Goal: Task Accomplishment & Management: Use online tool/utility

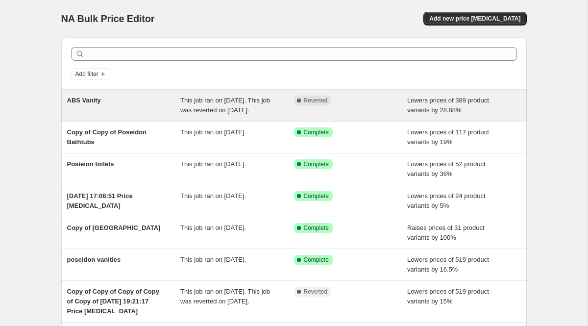
click at [302, 115] on div "Complete Reverted" at bounding box center [351, 106] width 114 height 20
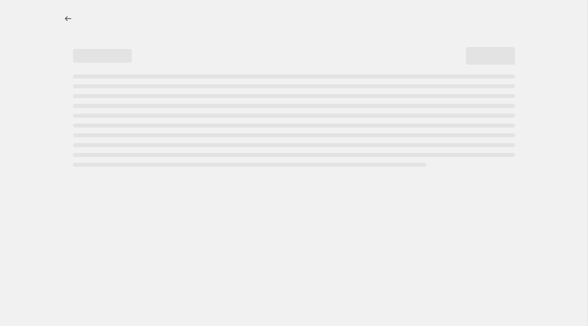
select select "percentage"
select select "collection"
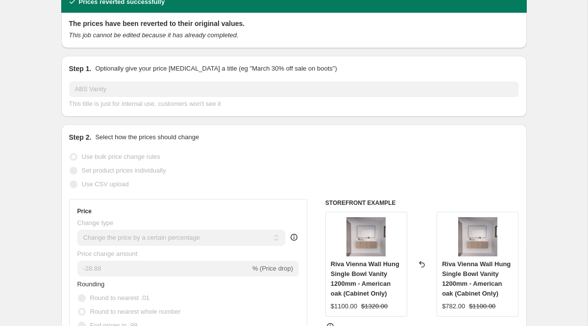
scroll to position [7, 0]
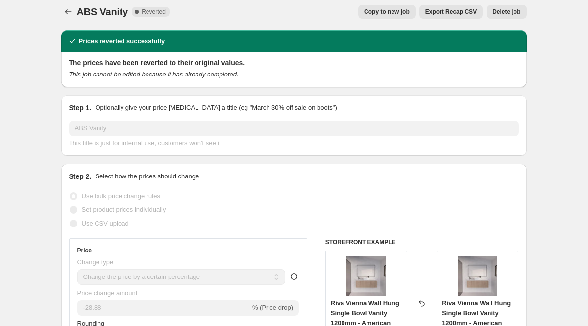
click at [388, 10] on span "Copy to new job" at bounding box center [387, 12] width 46 height 8
select select "percentage"
select select "collection"
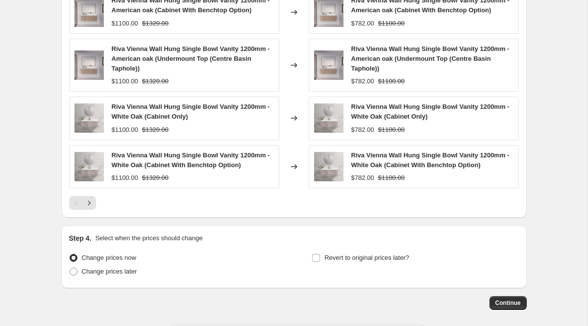
scroll to position [789, 0]
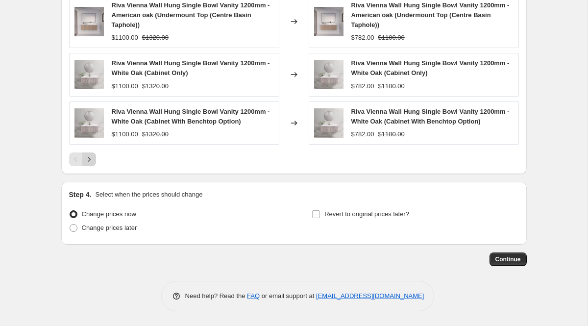
click at [94, 161] on button "Next" at bounding box center [89, 159] width 14 height 14
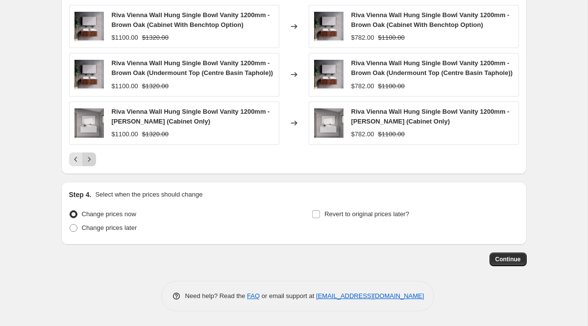
click at [91, 164] on icon "Next" at bounding box center [89, 159] width 10 height 10
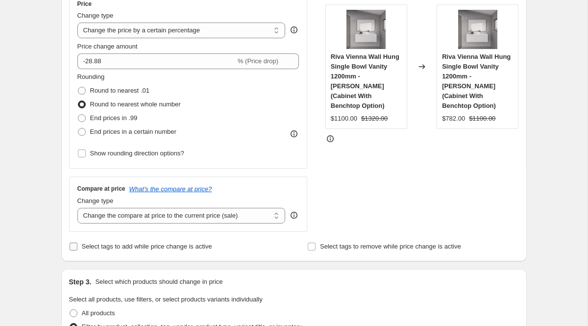
scroll to position [187, 0]
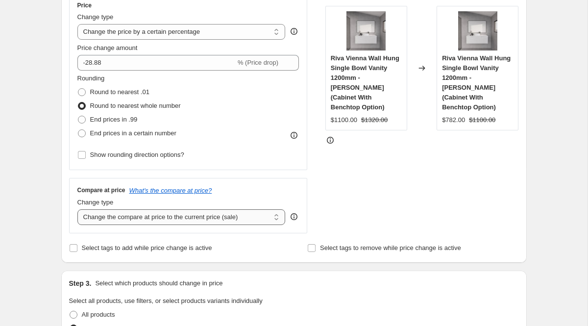
click at [169, 215] on select "Change the compare at price to the current price (sale) Change the compare at p…" at bounding box center [181, 217] width 208 height 16
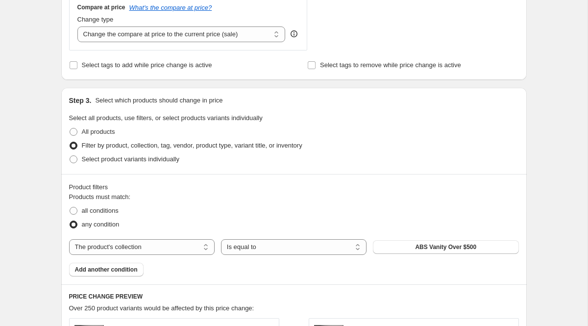
scroll to position [182, 0]
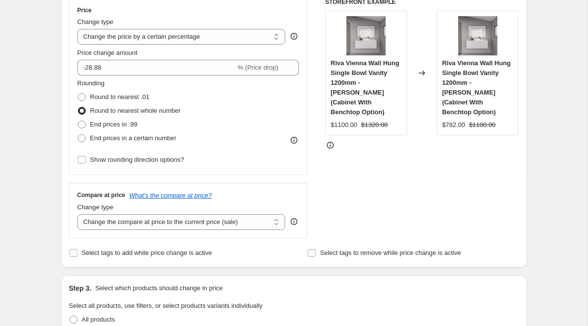
click at [173, 212] on div "Change type" at bounding box center [181, 207] width 208 height 10
click at [173, 229] on select "Change the compare at price to the current price (sale) Change the compare at p…" at bounding box center [181, 222] width 208 height 16
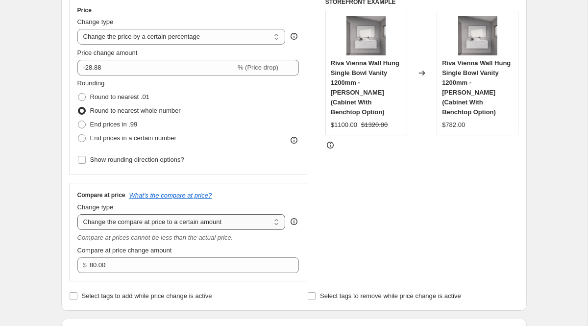
click at [180, 220] on select "Change the compare at price to the current price (sale) Change the compare at p…" at bounding box center [181, 222] width 208 height 16
select select "bp"
type input "12.00"
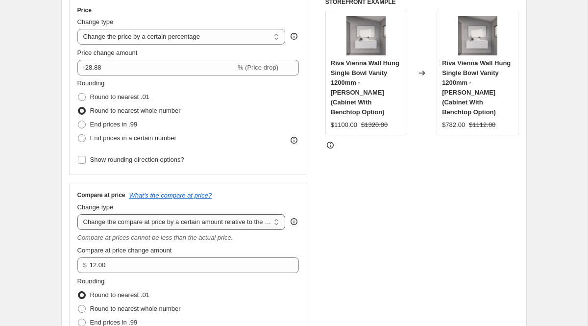
click at [184, 221] on select "Change the compare at price to the current price (sale) Change the compare at p…" at bounding box center [181, 222] width 208 height 16
select select "pp"
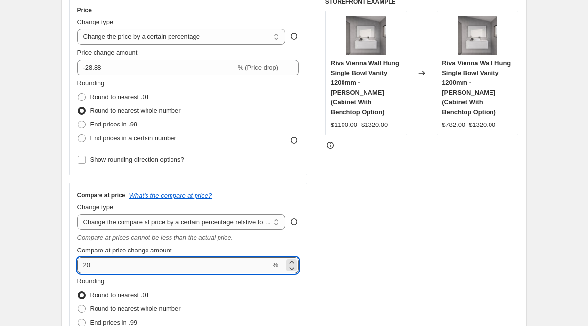
click at [179, 263] on input "20" at bounding box center [174, 265] width 194 height 16
type input "2"
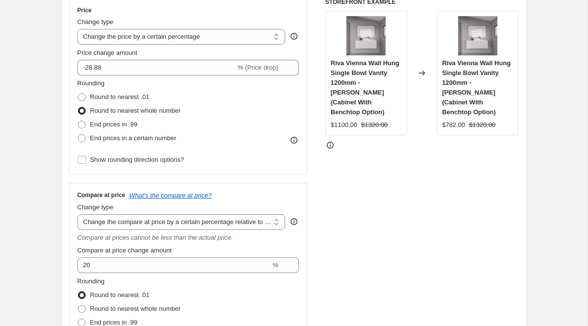
click at [487, 232] on div "STOREFRONT EXAMPLE Riva Vienna Wall Hung Single Bowl Vanity 1200mm - Matt White…" at bounding box center [422, 185] width 194 height 375
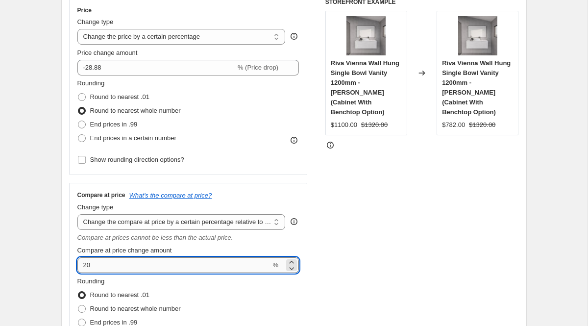
click at [171, 264] on input "20" at bounding box center [174, 265] width 194 height 16
type input "2"
click at [415, 260] on div "STOREFRONT EXAMPLE Riva Vienna Wall Hung Single Bowl Vanity 1200mm - Matt White…" at bounding box center [422, 185] width 194 height 375
click at [146, 268] on input "44000" at bounding box center [174, 265] width 194 height 16
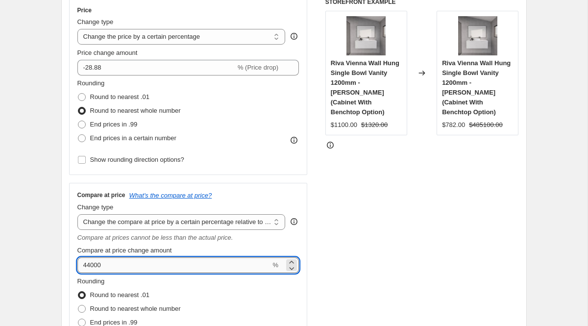
click at [146, 268] on input "44000" at bounding box center [174, 265] width 194 height 16
type input "1"
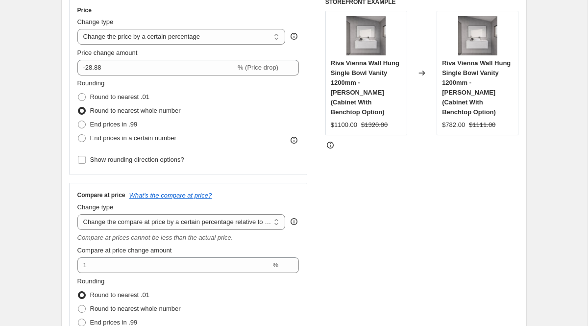
click at [409, 250] on div "STOREFRONT EXAMPLE Riva Vienna Wall Hung Single Bowl Vanity 1200mm - Matt White…" at bounding box center [422, 185] width 194 height 375
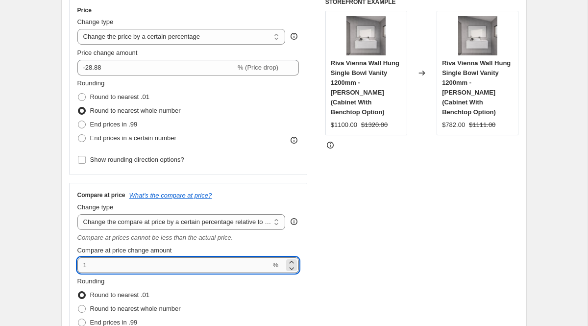
click at [148, 269] on input "1" at bounding box center [174, 265] width 194 height 16
type input "5"
click at [331, 250] on div "STOREFRONT EXAMPLE Riva Vienna Wall Hung Single Bowl Vanity 1200mm - Matt White…" at bounding box center [422, 185] width 194 height 375
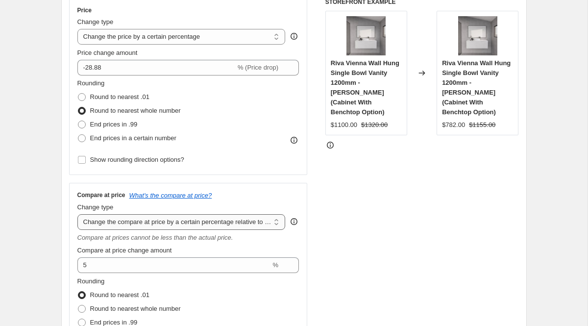
click at [209, 224] on select "Change the compare at price to the current price (sale) Change the compare at p…" at bounding box center [181, 222] width 208 height 16
select select "percentage"
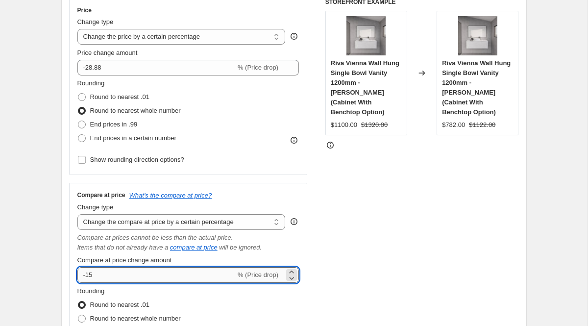
click at [172, 271] on input "-15" at bounding box center [156, 275] width 158 height 16
type input "-1"
click at [392, 225] on div "STOREFRONT EXAMPLE Riva Vienna Wall Hung Single Bowl Vanity 1200mm - Matt White…" at bounding box center [422, 190] width 194 height 385
click at [146, 274] on input "50" at bounding box center [150, 275] width 147 height 16
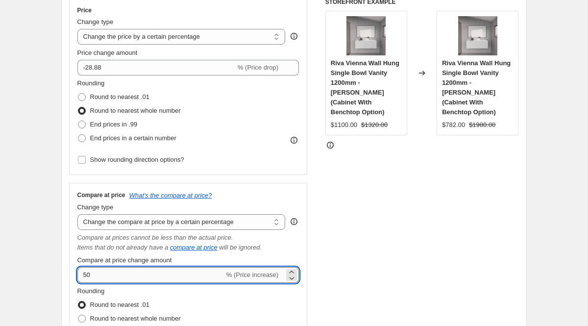
click at [146, 274] on input "50" at bounding box center [150, 275] width 147 height 16
type input "1"
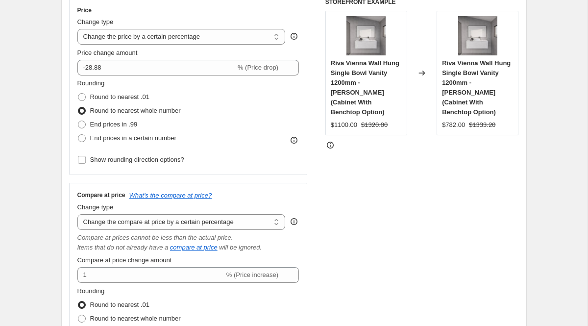
click at [286, 292] on div "Rounding Round to nearest .01 Round to nearest whole number End prices in .99 E…" at bounding box center [188, 319] width 222 height 67
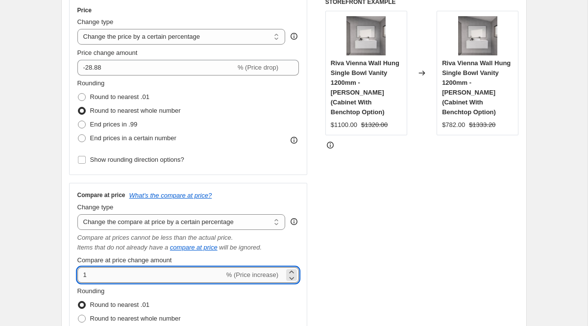
click at [189, 272] on input "1" at bounding box center [150, 275] width 147 height 16
click at [189, 272] on input "Compare at price change amount" at bounding box center [174, 275] width 194 height 16
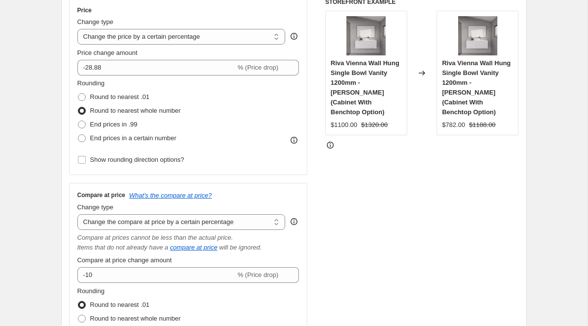
click at [361, 257] on div "STOREFRONT EXAMPLE Riva Vienna Wall Hung Single Bowl Vanity 1200mm - Matt White…" at bounding box center [422, 190] width 194 height 385
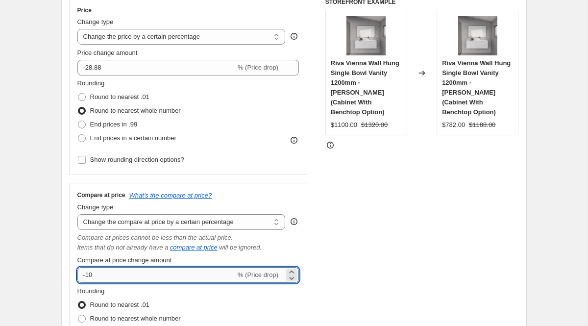
click at [207, 277] on input "-10" at bounding box center [156, 275] width 158 height 16
type input "-1"
type input "-2"
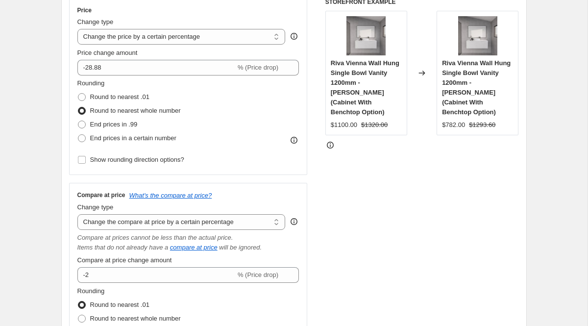
click at [362, 280] on div "STOREFRONT EXAMPLE Riva Vienna Wall Hung Single Bowl Vanity 1200mm - Matt White…" at bounding box center [422, 190] width 194 height 385
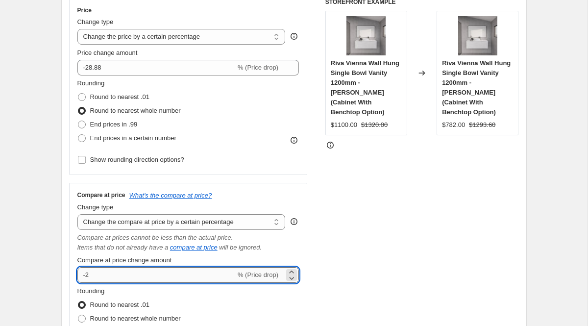
click at [210, 281] on input "-2" at bounding box center [156, 275] width 158 height 16
type input "-4"
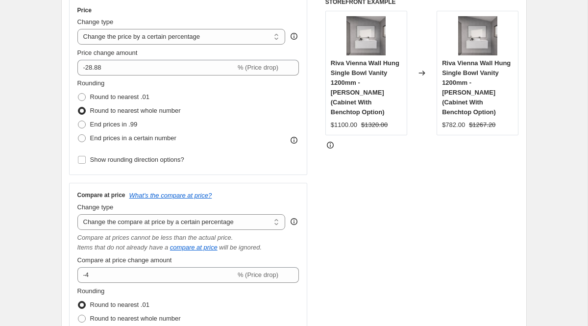
click at [357, 287] on div "STOREFRONT EXAMPLE Riva Vienna Wall Hung Single Bowl Vanity 1200mm - Matt White…" at bounding box center [422, 190] width 194 height 385
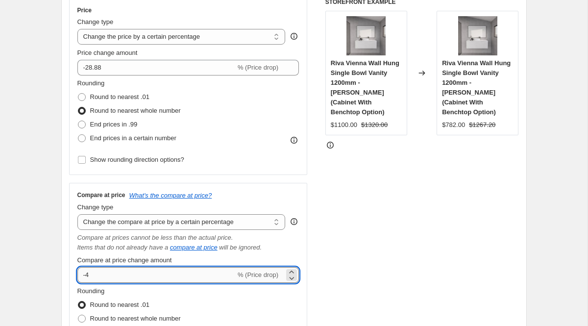
click at [155, 277] on input "-4" at bounding box center [156, 275] width 158 height 16
type input "-5"
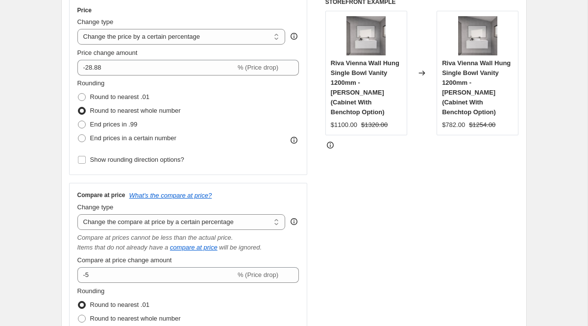
click at [393, 284] on div "STOREFRONT EXAMPLE Riva Vienna Wall Hung Single Bowl Vanity 1200mm - Matt White…" at bounding box center [422, 190] width 194 height 385
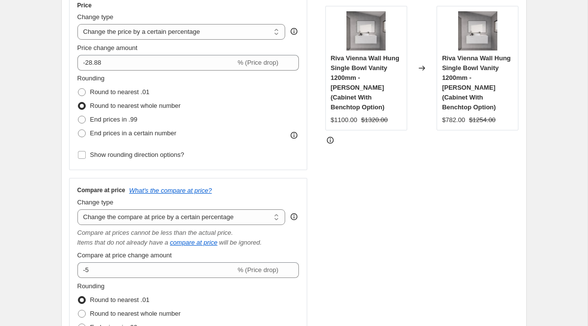
scroll to position [188, 0]
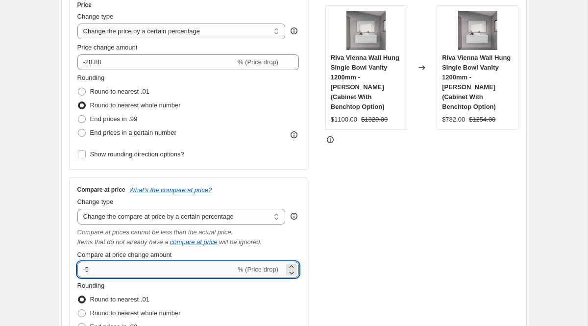
click at [160, 272] on input "-5" at bounding box center [156, 270] width 158 height 16
type input "-8"
click at [420, 318] on div "STOREFRONT EXAMPLE Riva Vienna Wall Hung Single Bowl Vanity 1200mm - Matt White…" at bounding box center [422, 185] width 194 height 385
click at [202, 270] on input "-8" at bounding box center [156, 270] width 158 height 16
click at [339, 258] on div "STOREFRONT EXAMPLE Riva Vienna Wall Hung Single Bowl Vanity 1200mm - Matt White…" at bounding box center [422, 185] width 194 height 385
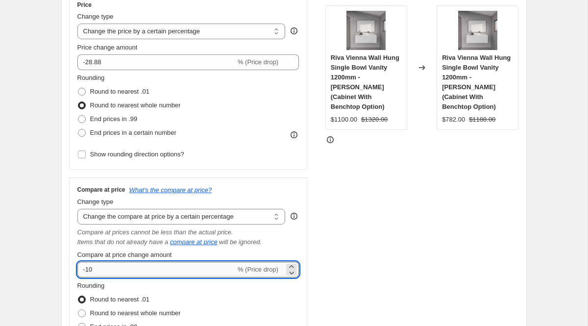
click at [172, 272] on input "-10" at bounding box center [156, 270] width 158 height 16
type input "-1"
type input "-5"
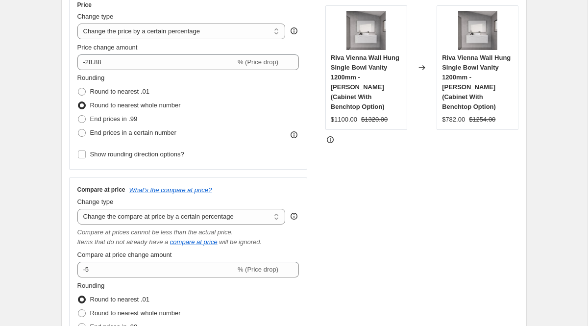
click at [435, 295] on div "STOREFRONT EXAMPLE Riva Vienna Wall Hung Single Bowl Vanity 1200mm - Matt White…" at bounding box center [422, 185] width 194 height 385
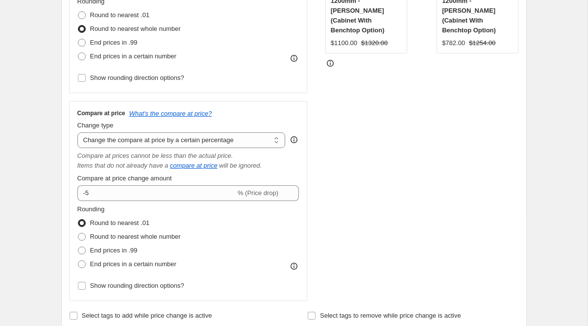
scroll to position [139, 0]
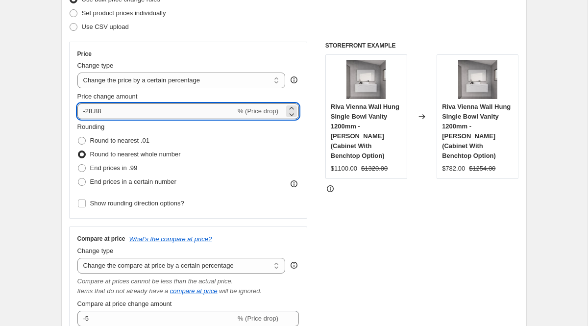
click at [121, 115] on input "-28.88" at bounding box center [156, 111] width 158 height 16
click at [420, 155] on div "Changed to" at bounding box center [421, 116] width 29 height 124
click at [128, 115] on input "10" at bounding box center [150, 111] width 147 height 16
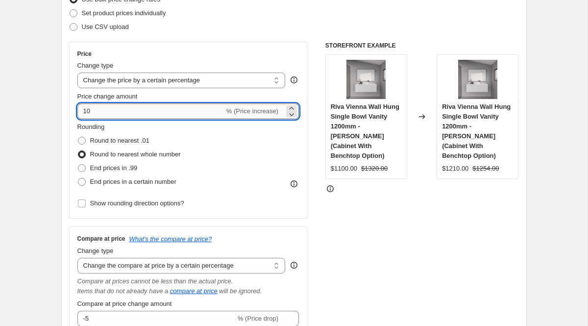
click at [128, 115] on input "10" at bounding box center [150, 111] width 147 height 16
type input "1"
type input "-5"
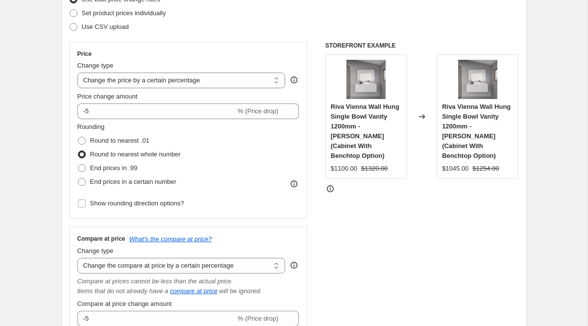
click at [463, 184] on div at bounding box center [422, 189] width 194 height 10
drag, startPoint x: 332, startPoint y: 108, endPoint x: 359, endPoint y: 127, distance: 33.3
click at [359, 127] on span "Riva Vienna Wall Hung Single Bowl Vanity 1200mm - Matt White (Cabinet With Benc…" at bounding box center [365, 131] width 69 height 56
copy span "Riva Vienna Wall Hung Single Bowl Vanity 1200mm"
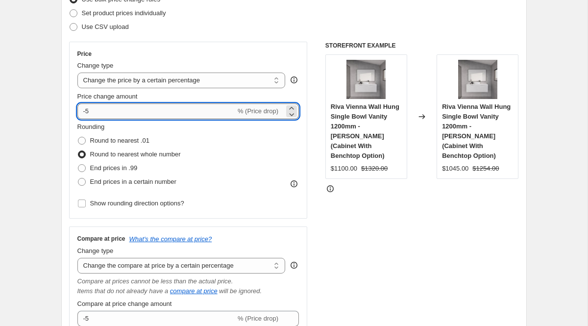
click at [121, 117] on input "-5" at bounding box center [156, 111] width 158 height 16
type input "-0"
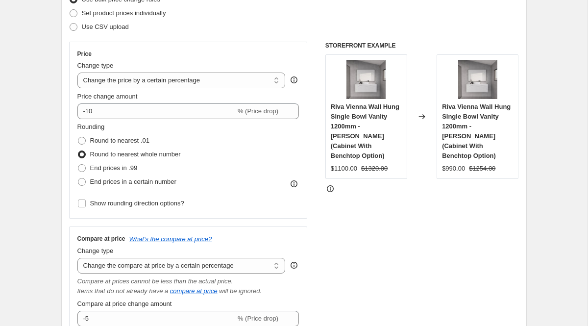
click at [518, 157] on div "Riva Vienna Wall Hung Single Bowl Vanity 1200mm - Matt White (Cabinet With Benc…" at bounding box center [478, 116] width 82 height 124
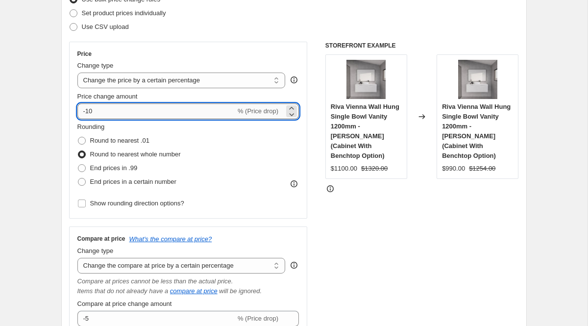
click at [126, 112] on input "-10" at bounding box center [156, 111] width 158 height 16
type input "-13"
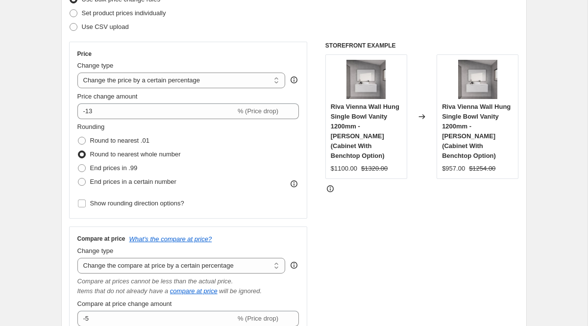
click at [391, 190] on div "STOREFRONT EXAMPLE Riva Vienna Wall Hung Single Bowl Vanity 1200mm - Matt White…" at bounding box center [422, 234] width 194 height 385
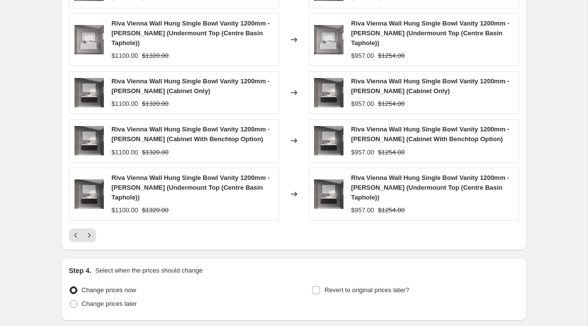
scroll to position [944, 0]
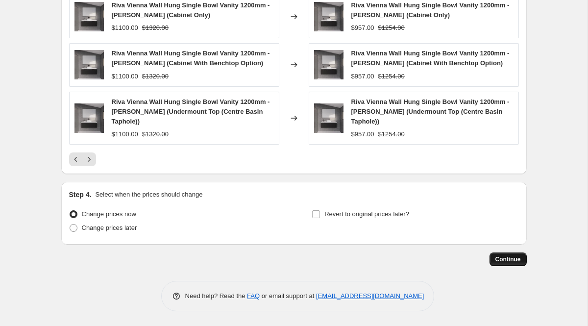
click at [494, 258] on button "Continue" at bounding box center [507, 259] width 37 height 14
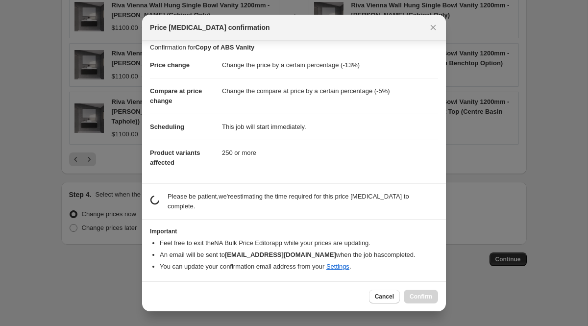
scroll to position [0, 0]
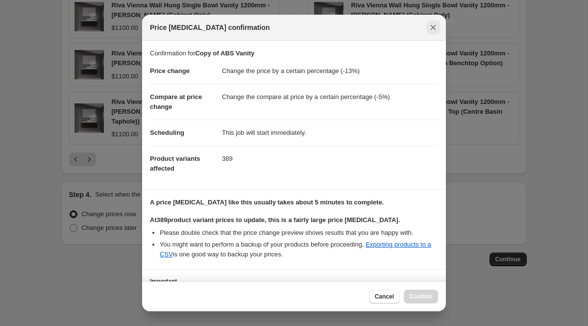
click at [437, 27] on icon "Close" at bounding box center [433, 28] width 10 height 10
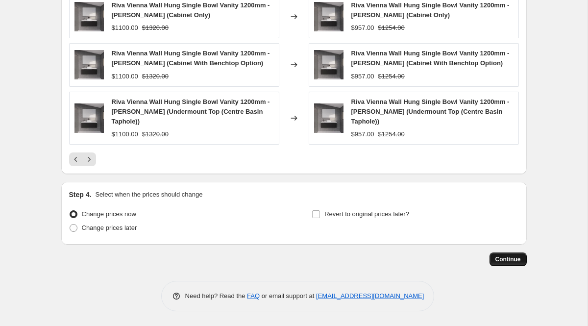
click at [497, 262] on span "Continue" at bounding box center [507, 259] width 25 height 8
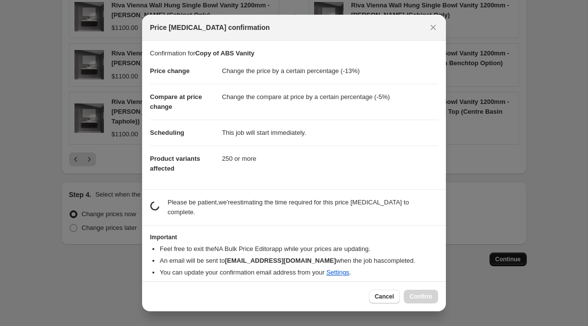
scroll to position [0, 0]
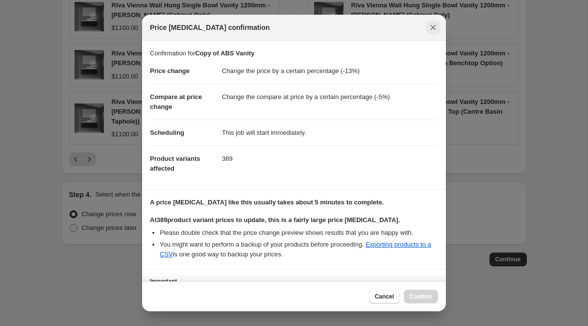
click at [434, 24] on icon "Close" at bounding box center [433, 28] width 10 height 10
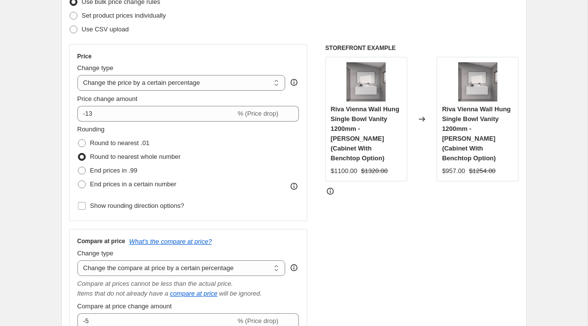
scroll to position [296, 0]
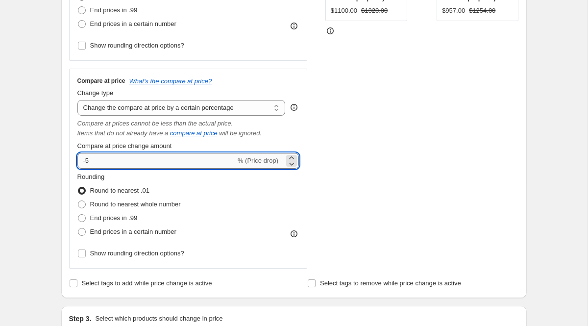
click at [103, 163] on input "-5" at bounding box center [156, 161] width 158 height 16
type input "0"
click at [403, 167] on div "STOREFRONT EXAMPLE Riva Vienna Wall Hung Single Bowl Vanity 1200mm - Matt White…" at bounding box center [422, 76] width 194 height 385
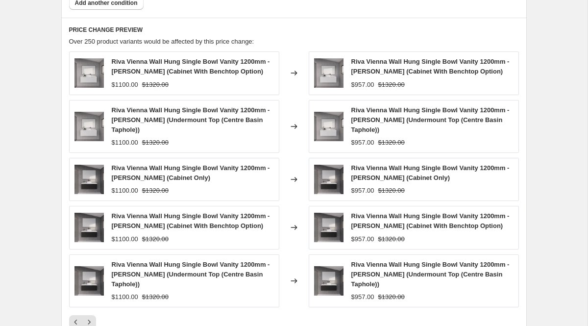
scroll to position [944, 0]
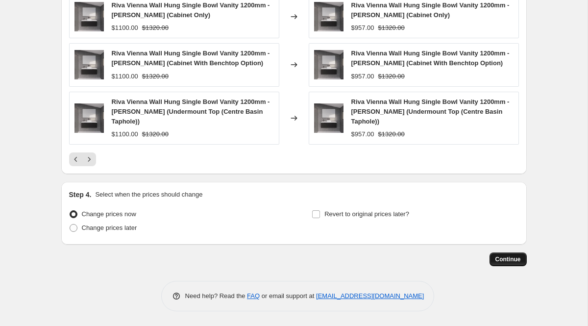
click at [501, 255] on button "Continue" at bounding box center [507, 259] width 37 height 14
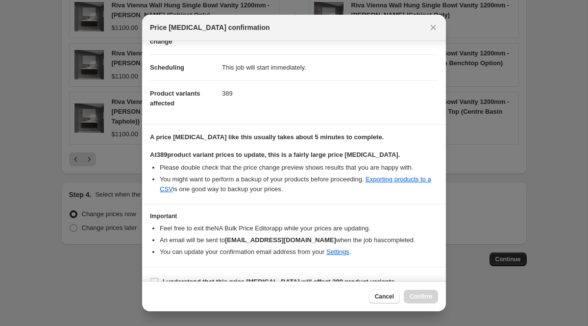
scroll to position [80, 0]
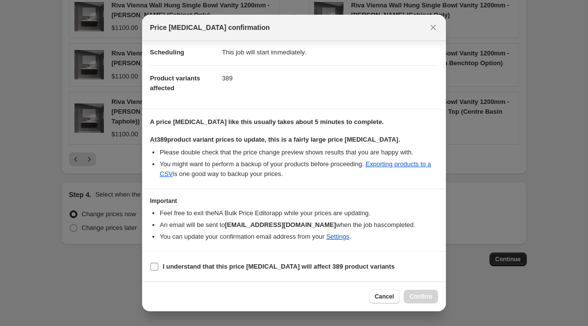
click at [279, 265] on b "I understand that this price change job will affect 389 product variants" at bounding box center [279, 266] width 232 height 7
click at [158, 265] on input "I understand that this price change job will affect 389 product variants" at bounding box center [154, 267] width 8 height 8
checkbox input "true"
click at [409, 293] on button "Confirm" at bounding box center [421, 297] width 34 height 14
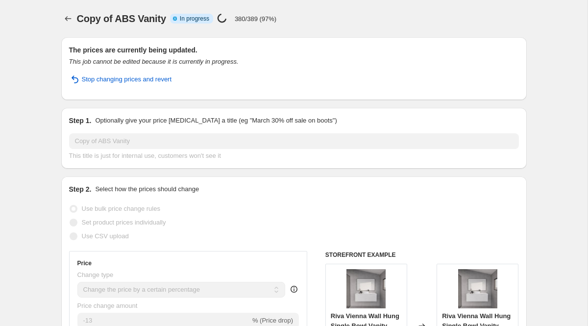
select select "percentage"
select select "collection"
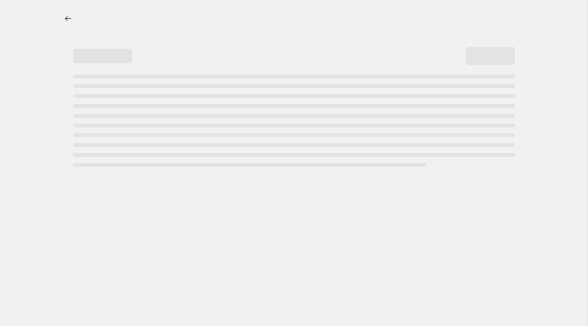
select select "percentage"
select select "collection"
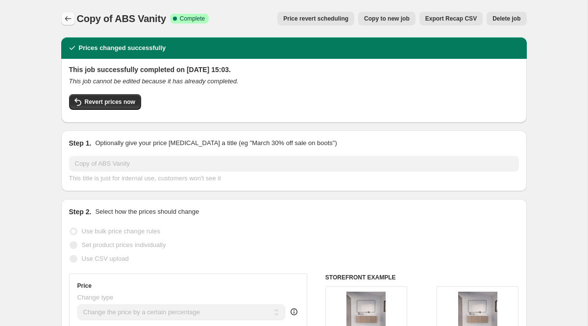
click at [66, 14] on icon "Price change jobs" at bounding box center [68, 19] width 10 height 10
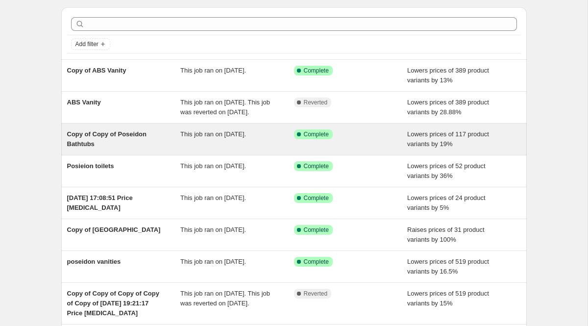
scroll to position [28, 0]
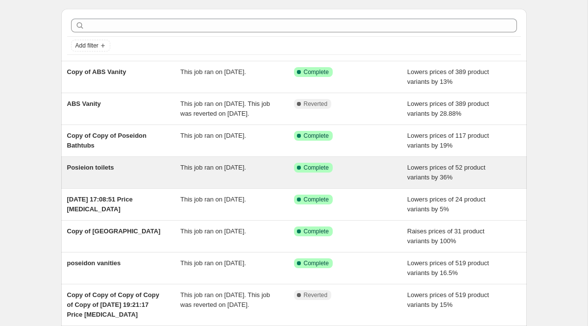
click at [350, 172] on div "Success Complete Complete" at bounding box center [343, 168] width 99 height 10
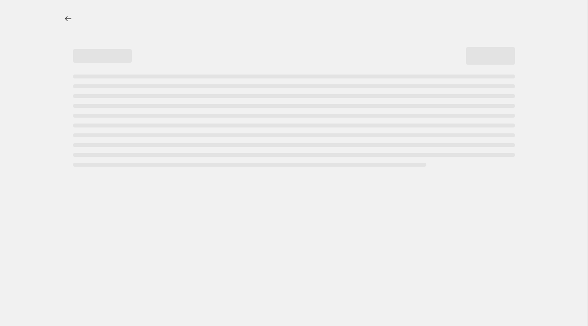
select select "percentage"
select select "collection"
select select "vendor"
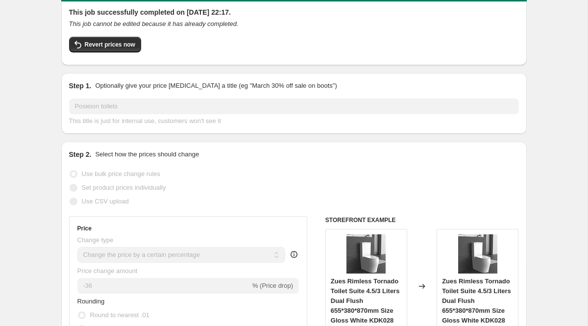
scroll to position [58, 0]
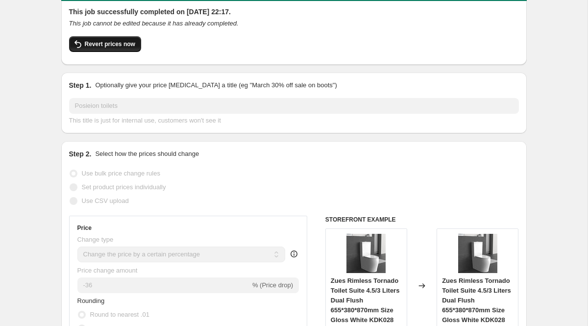
click at [121, 46] on span "Revert prices now" at bounding box center [110, 44] width 50 height 8
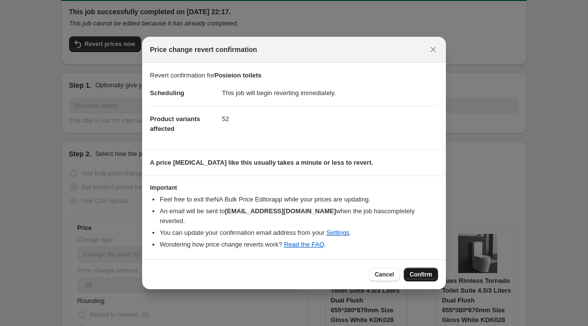
click at [417, 272] on span "Confirm" at bounding box center [421, 274] width 23 height 8
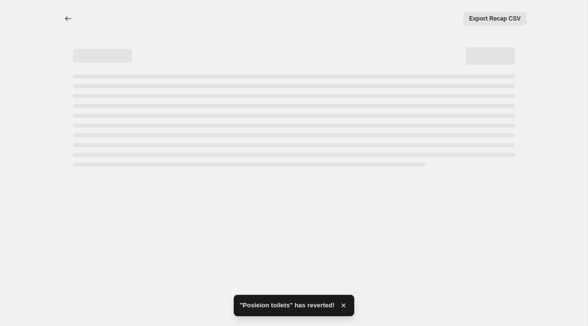
select select "percentage"
select select "collection"
select select "vendor"
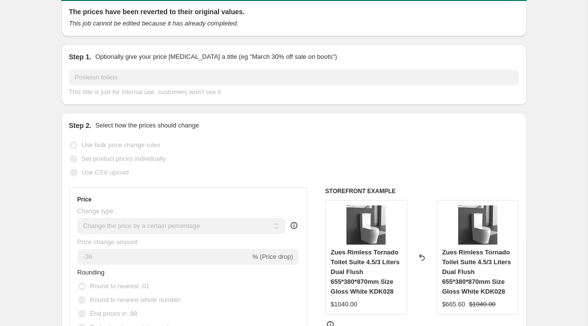
scroll to position [0, 0]
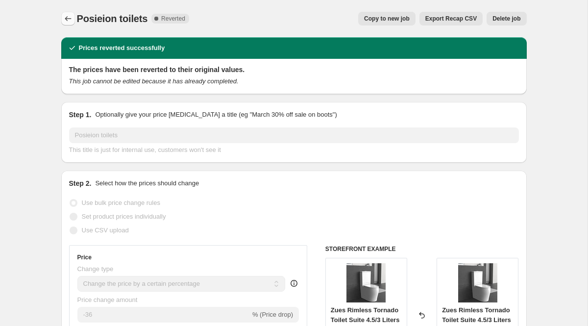
click at [73, 22] on button "Price change jobs" at bounding box center [68, 19] width 14 height 14
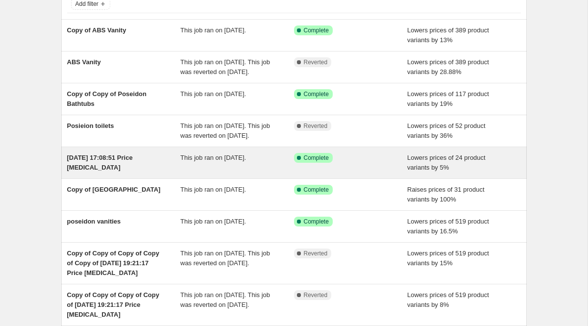
scroll to position [98, 0]
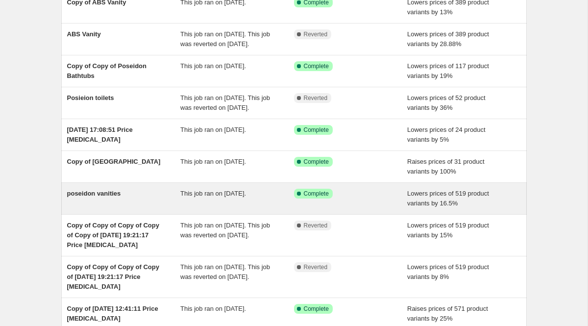
click at [173, 208] on div "poseidon vanities" at bounding box center [124, 199] width 114 height 20
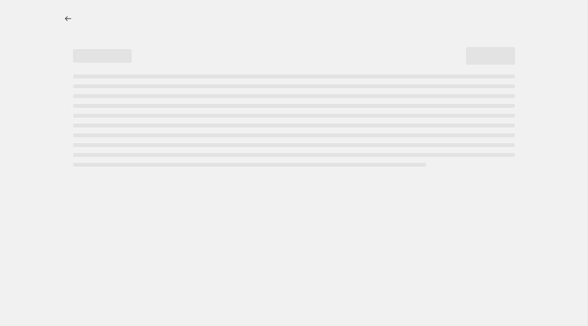
select select "percentage"
select select "pp"
select select "vendor"
select select "collection"
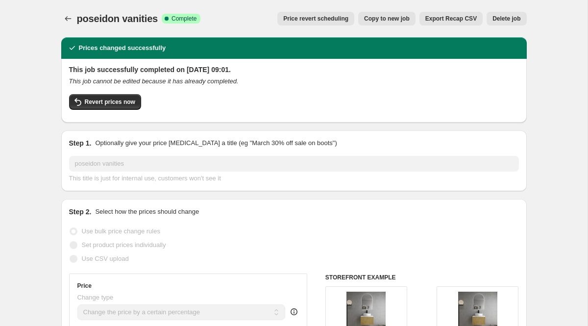
click at [393, 21] on span "Copy to new job" at bounding box center [387, 19] width 46 height 8
select select "percentage"
select select "pp"
select select "vendor"
select select "collection"
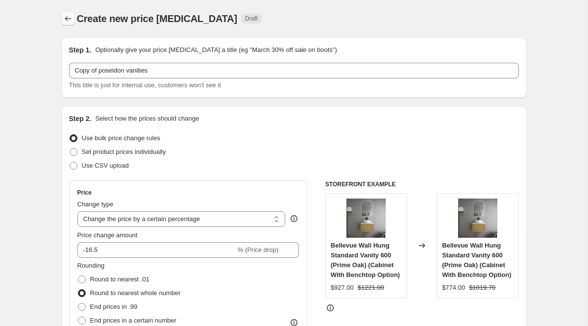
click at [70, 23] on icon "Price change jobs" at bounding box center [68, 19] width 10 height 10
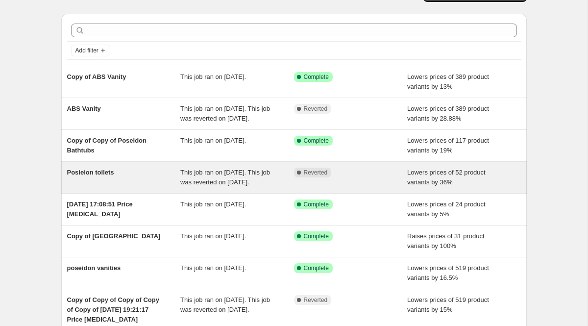
scroll to position [22, 0]
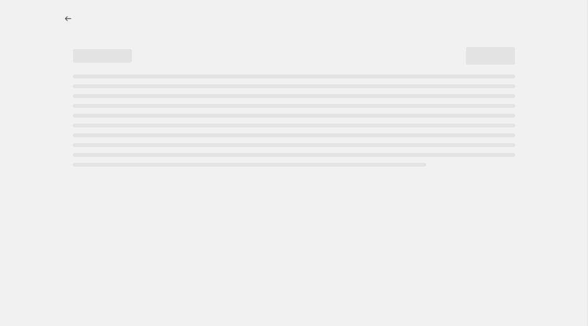
select select "percentage"
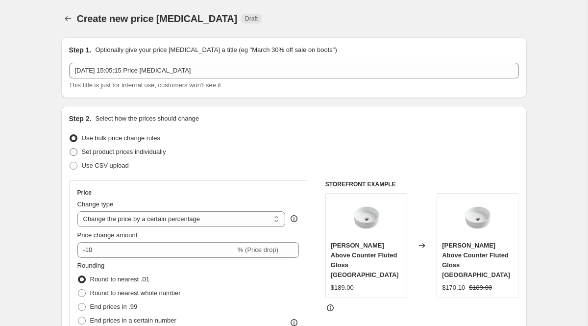
click at [86, 154] on span "Set product prices individually" at bounding box center [124, 151] width 84 height 7
click at [70, 148] on input "Set product prices individually" at bounding box center [70, 148] width 0 height 0
radio input "true"
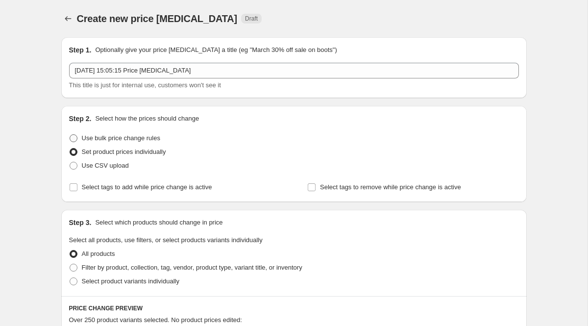
click at [89, 141] on span "Use bulk price change rules" at bounding box center [121, 137] width 78 height 7
click at [70, 135] on input "Use bulk price change rules" at bounding box center [70, 134] width 0 height 0
radio input "true"
select select "percentage"
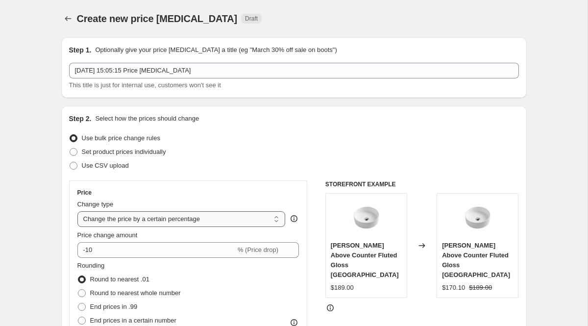
click at [113, 218] on select "Change the price to a certain amount Change the price by a certain amount Chang…" at bounding box center [181, 219] width 208 height 16
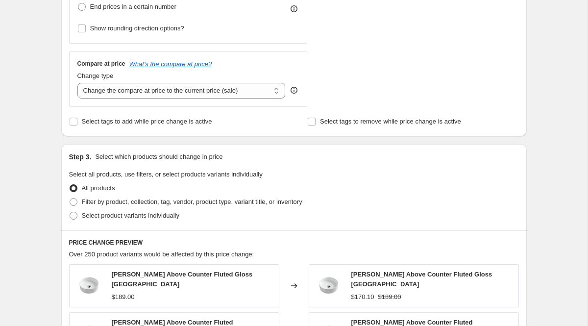
scroll to position [317, 0]
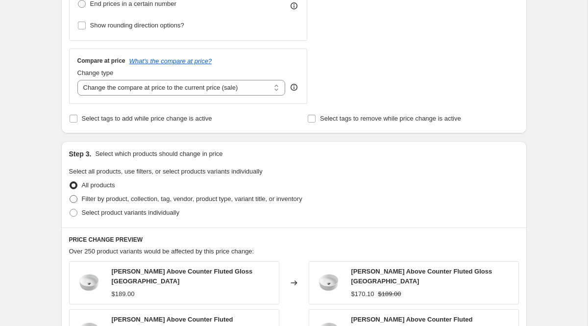
click at [144, 198] on span "Filter by product, collection, tag, vendor, product type, variant title, or inv…" at bounding box center [192, 198] width 220 height 7
click at [70, 195] on input "Filter by product, collection, tag, vendor, product type, variant title, or inv…" at bounding box center [70, 195] width 0 height 0
radio input "true"
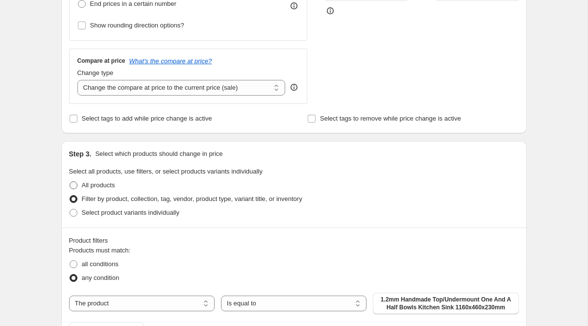
click at [106, 184] on span "All products" at bounding box center [98, 184] width 33 height 7
click at [70, 182] on input "All products" at bounding box center [70, 181] width 0 height 0
radio input "true"
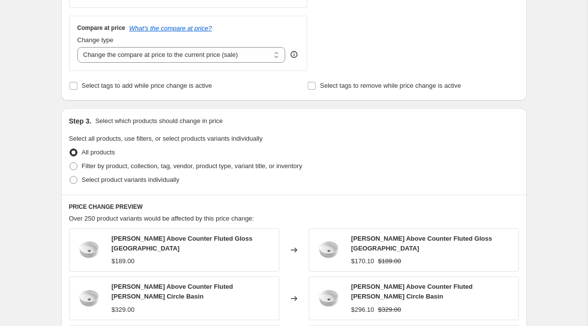
scroll to position [373, 0]
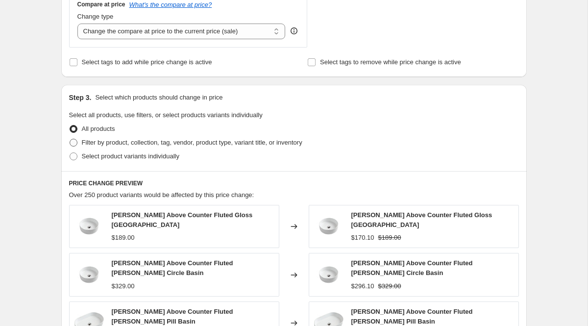
click at [131, 144] on span "Filter by product, collection, tag, vendor, product type, variant title, or inv…" at bounding box center [192, 142] width 220 height 7
click at [70, 139] on input "Filter by product, collection, tag, vendor, product type, variant title, or inv…" at bounding box center [70, 139] width 0 height 0
radio input "true"
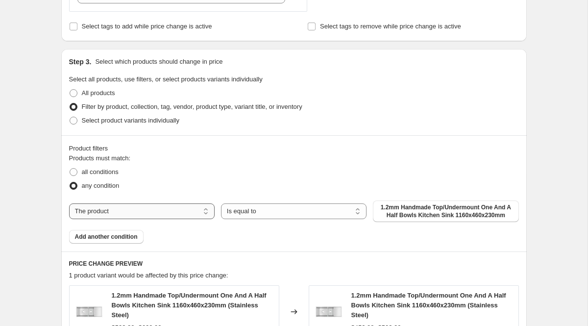
scroll to position [490, 0]
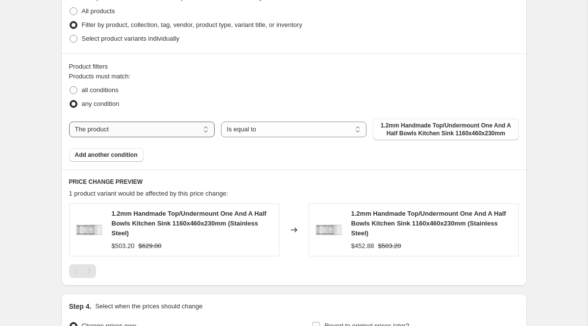
click at [204, 126] on select "The product The product's collection The product's tag The product's vendor The…" at bounding box center [142, 130] width 146 height 16
select select "vendor"
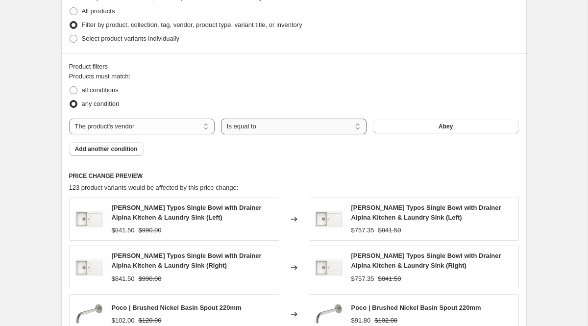
click at [262, 128] on select "Is equal to Is not equal to" at bounding box center [294, 127] width 146 height 16
click at [414, 139] on div "Products must match: all conditions any condition The product The product's col…" at bounding box center [294, 114] width 450 height 84
click at [414, 128] on button "Abey" at bounding box center [446, 127] width 146 height 14
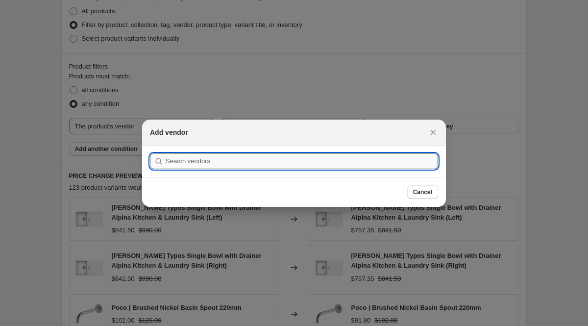
click at [299, 167] on input ":rgu:" at bounding box center [302, 161] width 272 height 16
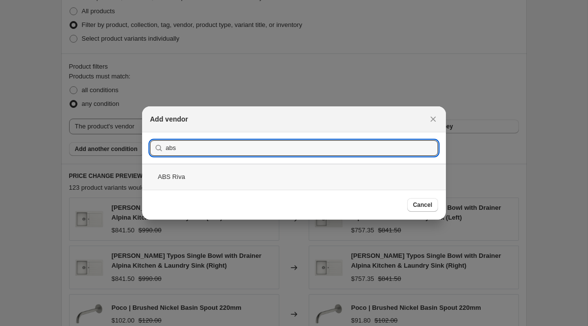
type input "abs"
click at [222, 180] on div "ABS Riva" at bounding box center [294, 177] width 304 height 26
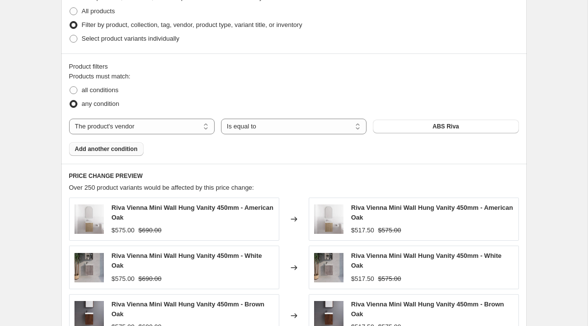
click at [88, 153] on button "Add another condition" at bounding box center [106, 149] width 74 height 14
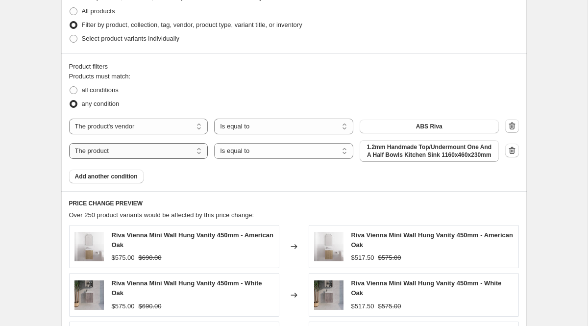
click at [145, 151] on select "The product The product's collection The product's tag The product's vendor The…" at bounding box center [138, 151] width 139 height 16
select select "collection"
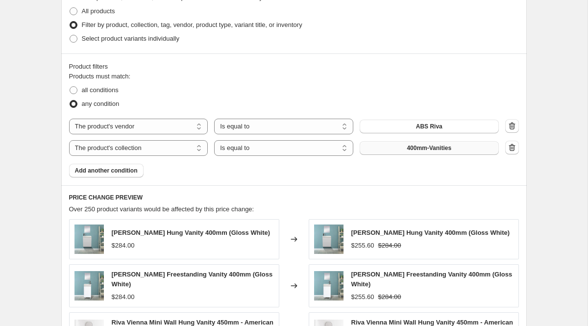
click at [399, 150] on button "400mm-Vanities" at bounding box center [429, 148] width 139 height 14
click at [106, 86] on span "all conditions" at bounding box center [100, 89] width 37 height 7
click at [70, 86] on input "all conditions" at bounding box center [70, 86] width 0 height 0
radio input "true"
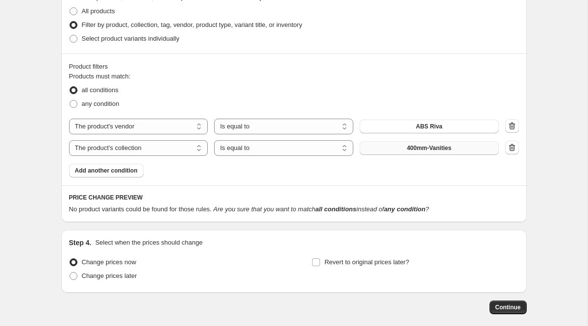
click at [396, 151] on button "400mm-Vanities" at bounding box center [429, 148] width 139 height 14
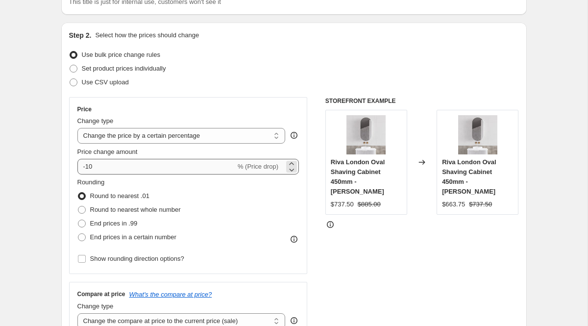
scroll to position [87, 0]
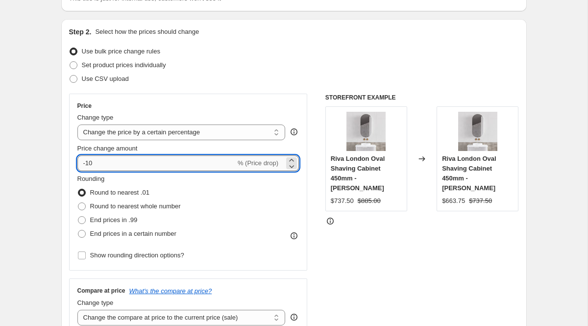
click at [152, 162] on input "-10" at bounding box center [156, 163] width 158 height 16
type input "-1"
type input "0"
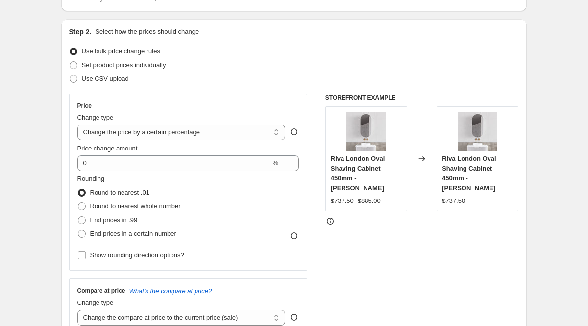
click at [500, 183] on div "Riva London Oval Shaving Cabinet 450mm - Matt White $737.50" at bounding box center [477, 180] width 71 height 52
click at [342, 161] on span "Riva London Oval Shaving Cabinet 450mm - Matt White" at bounding box center [358, 173] width 54 height 37
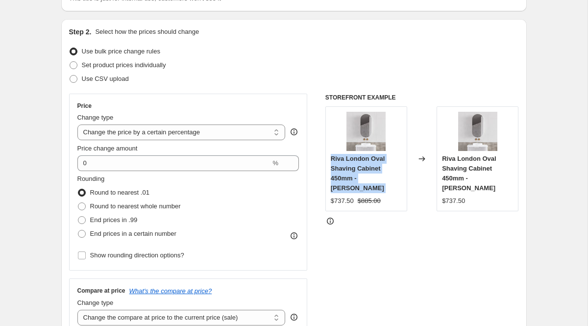
copy span "Riva London Oval Shaving Cabinet 450mm - Matt White"
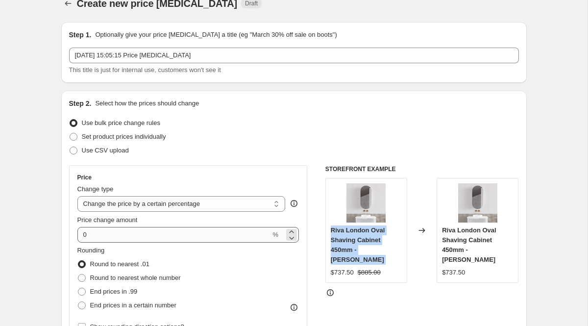
scroll to position [0, 0]
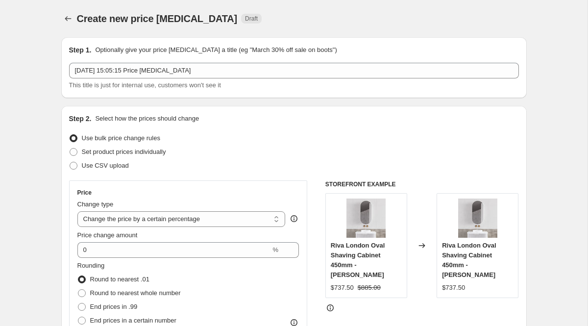
click at [67, 11] on div "Create new price change job. This page is ready Create new price change job Dra…" at bounding box center [293, 18] width 465 height 37
click at [68, 23] on icon "Price change jobs" at bounding box center [68, 19] width 10 height 10
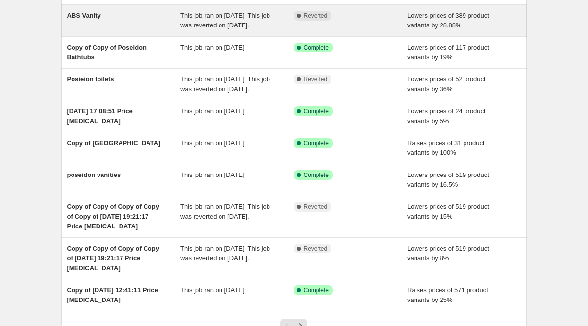
scroll to position [133, 0]
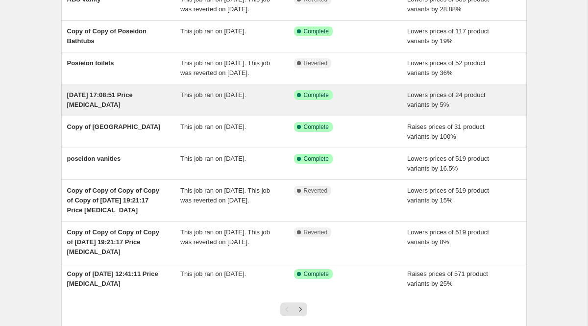
click at [123, 110] on div "3 Aug 2025, 17:08:51 Price change job" at bounding box center [124, 100] width 114 height 20
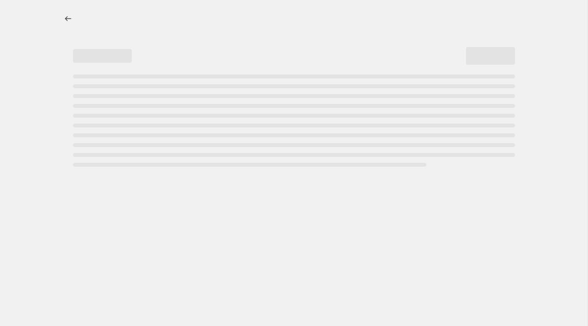
select select "percentage"
select select "pp"
select select "collection"
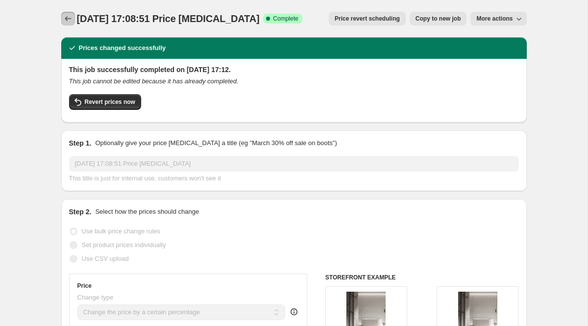
click at [71, 21] on icon "Price change jobs" at bounding box center [68, 19] width 10 height 10
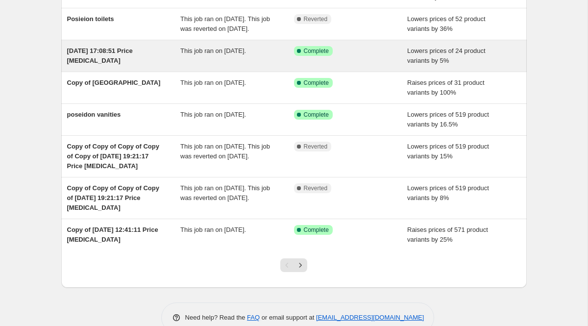
scroll to position [218, 0]
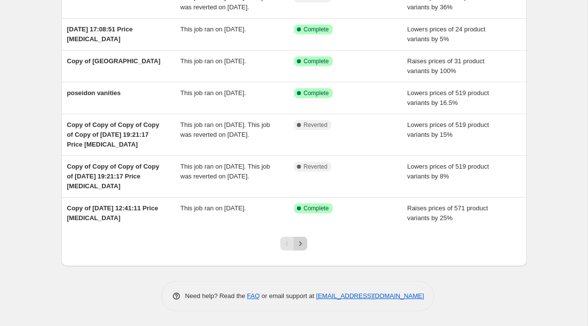
click at [299, 245] on icon "Next" at bounding box center [300, 244] width 10 height 10
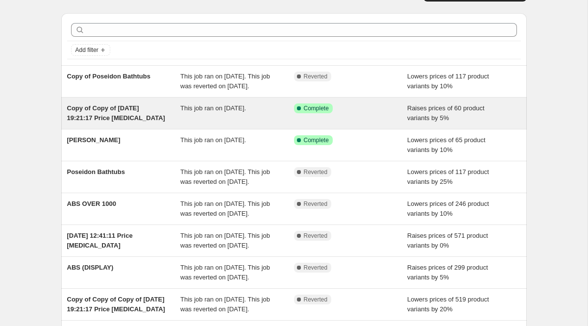
scroll to position [257, 0]
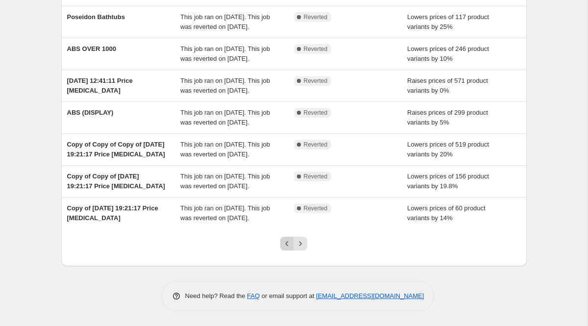
click at [283, 245] on icon "Previous" at bounding box center [287, 244] width 10 height 10
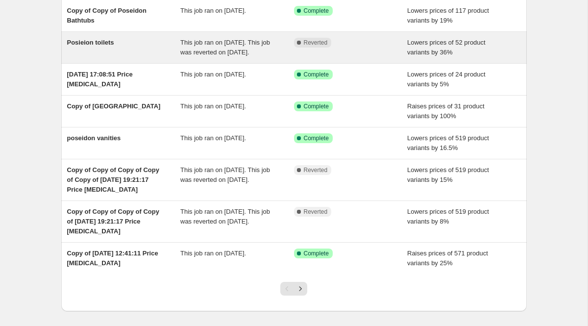
scroll to position [218, 0]
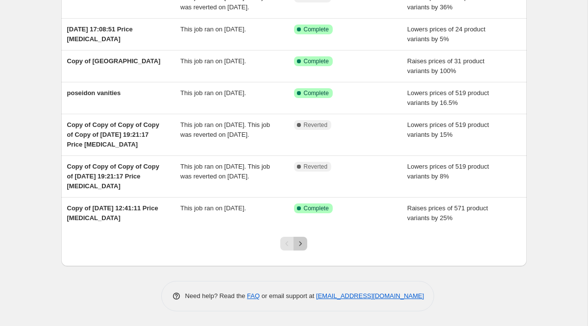
click at [304, 248] on button "Next" at bounding box center [300, 244] width 14 height 14
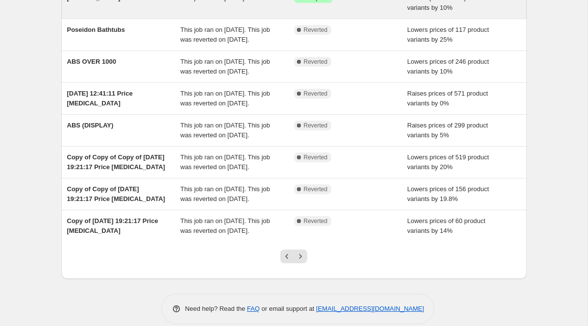
scroll to position [257, 0]
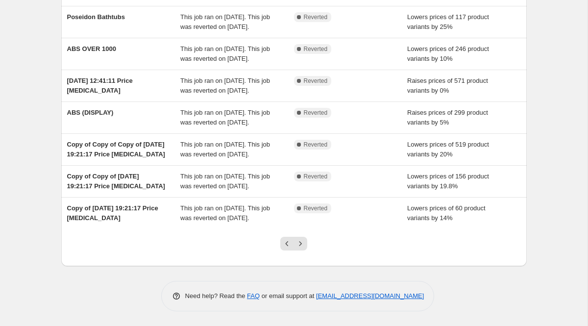
click at [303, 250] on div at bounding box center [294, 247] width 40 height 37
click at [302, 239] on icon "Next" at bounding box center [300, 244] width 10 height 10
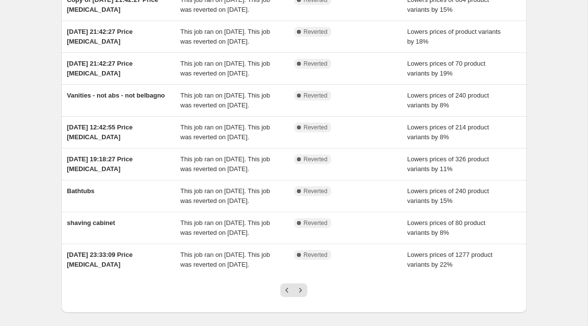
scroll to position [277, 0]
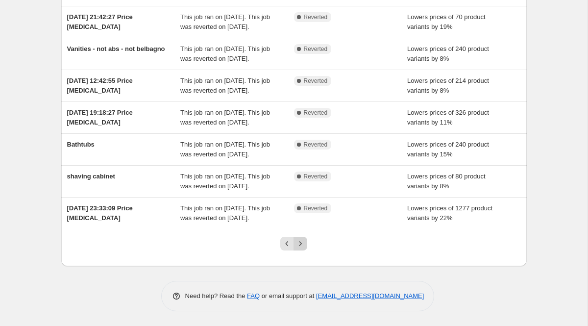
click at [302, 240] on icon "Next" at bounding box center [300, 244] width 10 height 10
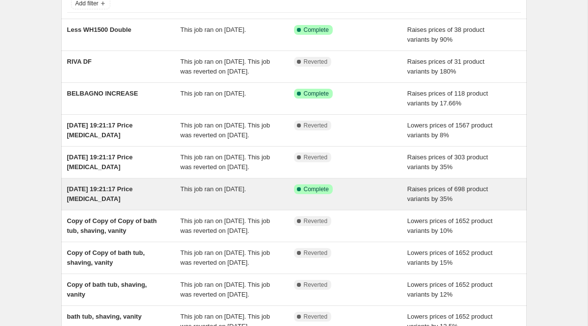
scroll to position [247, 0]
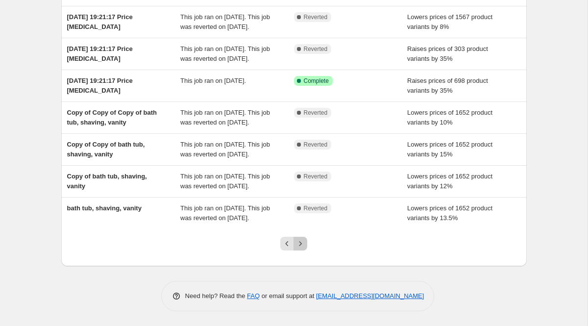
click at [301, 248] on icon "Next" at bounding box center [300, 244] width 10 height 10
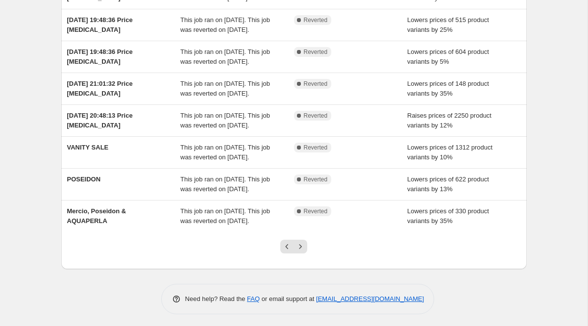
scroll to position [277, 0]
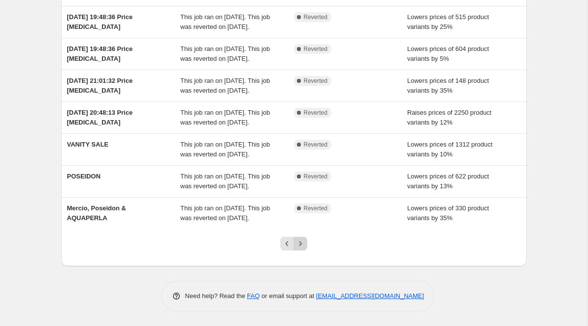
click at [301, 248] on icon "Next" at bounding box center [300, 244] width 10 height 10
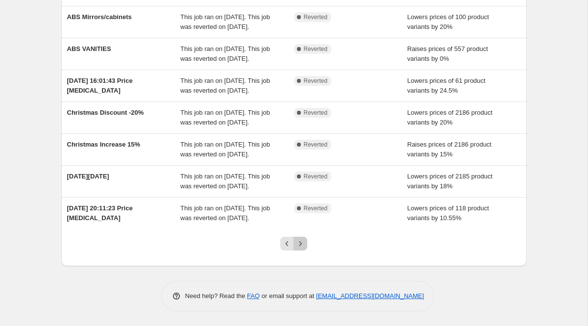
click at [301, 248] on icon "Next" at bounding box center [300, 244] width 10 height 10
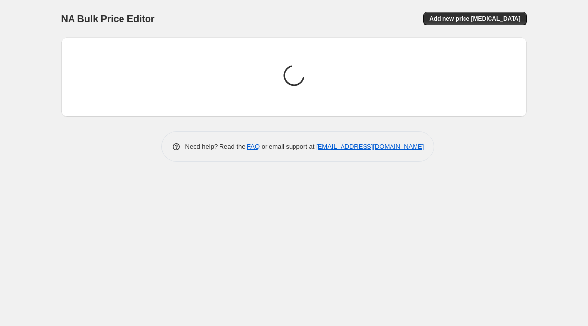
scroll to position [0, 0]
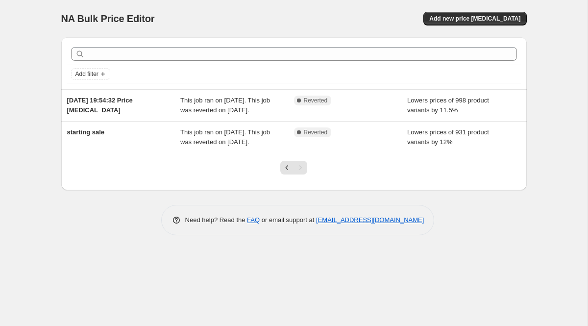
click at [278, 190] on div at bounding box center [294, 171] width 40 height 37
click at [278, 188] on div at bounding box center [294, 171] width 40 height 37
click at [285, 172] on icon "Previous" at bounding box center [287, 168] width 10 height 10
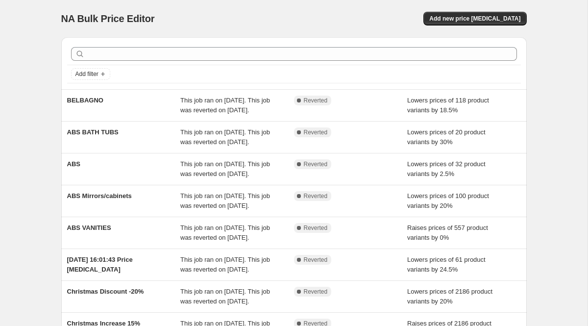
scroll to position [277, 0]
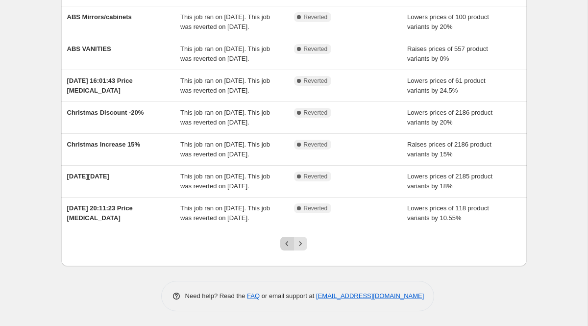
click at [289, 245] on icon "Previous" at bounding box center [287, 244] width 10 height 10
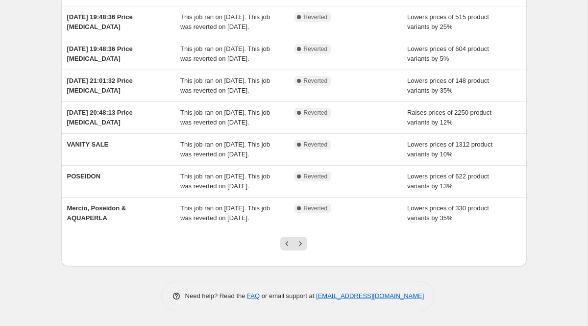
click at [289, 245] on icon "Previous" at bounding box center [287, 244] width 10 height 10
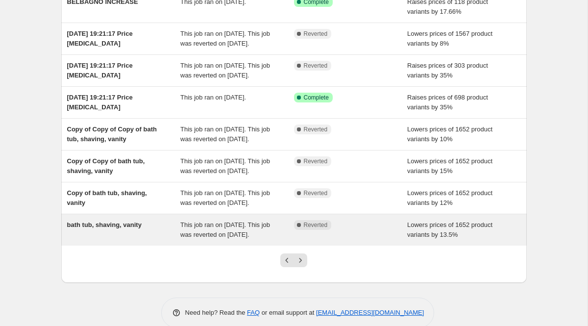
scroll to position [247, 0]
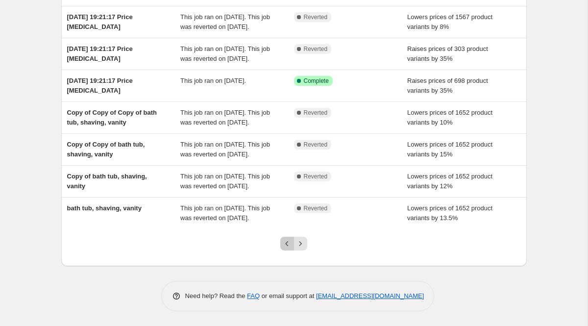
click at [289, 248] on button "Previous" at bounding box center [287, 244] width 14 height 14
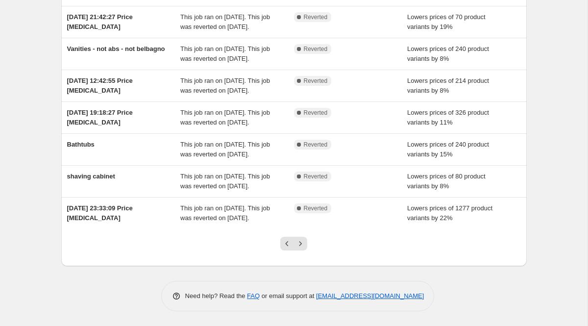
scroll to position [277, 0]
click at [289, 245] on icon "Previous" at bounding box center [287, 244] width 10 height 10
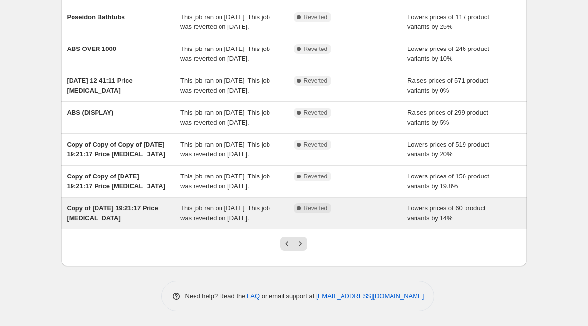
scroll to position [257, 0]
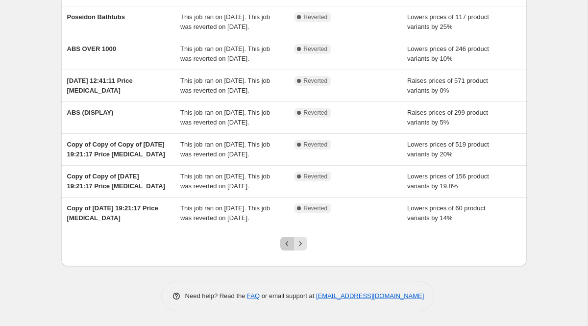
click at [290, 247] on icon "Previous" at bounding box center [287, 244] width 10 height 10
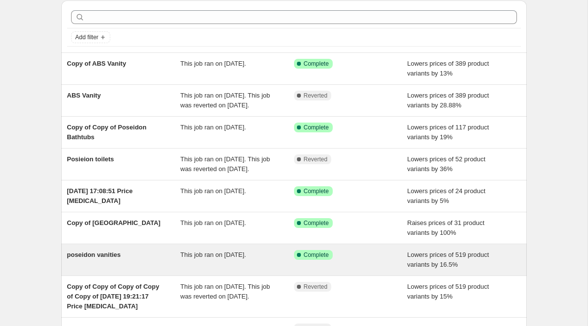
scroll to position [0, 0]
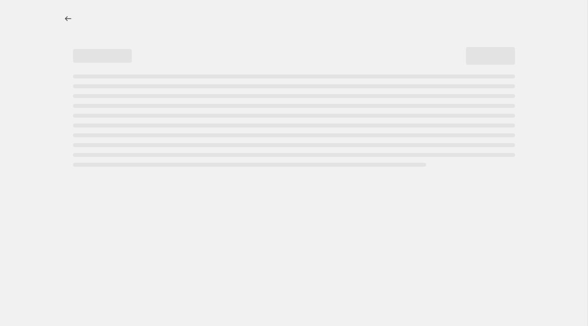
select select "percentage"
select select "pp"
select select "collection"
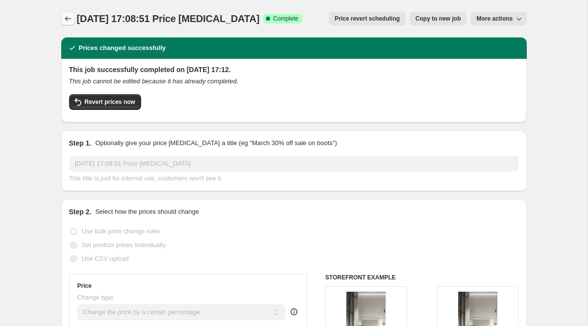
click at [72, 19] on icon "Price change jobs" at bounding box center [68, 19] width 10 height 10
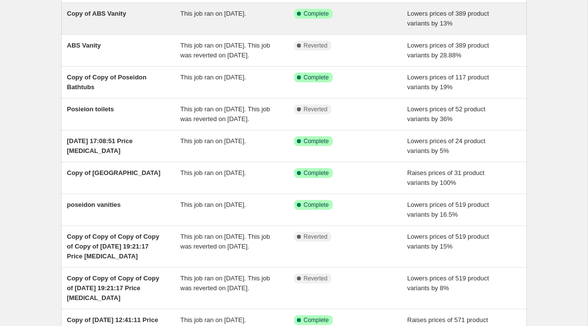
scroll to position [88, 0]
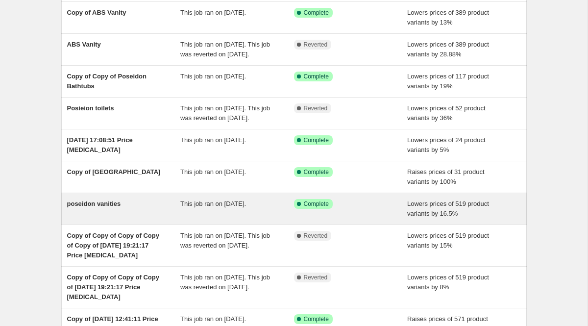
click at [173, 219] on div "poseidon vanities" at bounding box center [124, 209] width 114 height 20
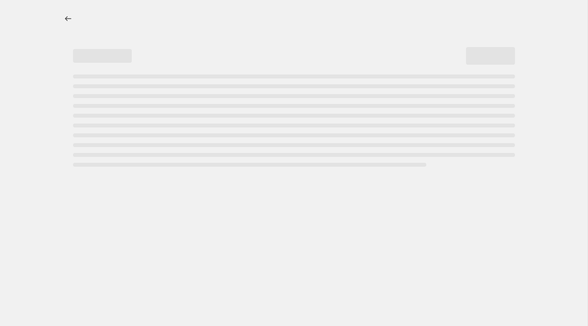
select select "percentage"
select select "pp"
select select "vendor"
select select "collection"
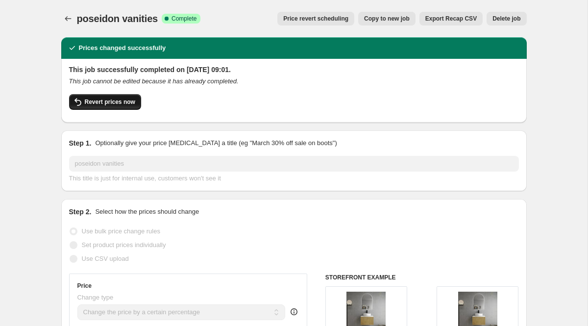
click at [117, 106] on button "Revert prices now" at bounding box center [105, 102] width 72 height 16
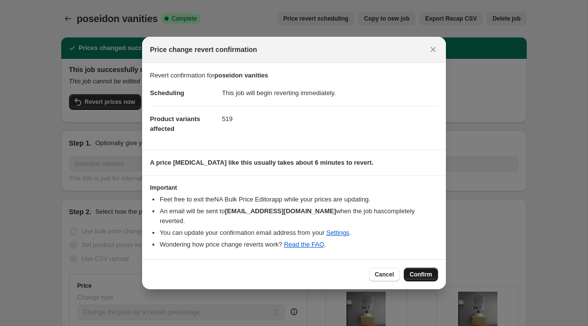
click at [419, 268] on button "Confirm" at bounding box center [421, 275] width 34 height 14
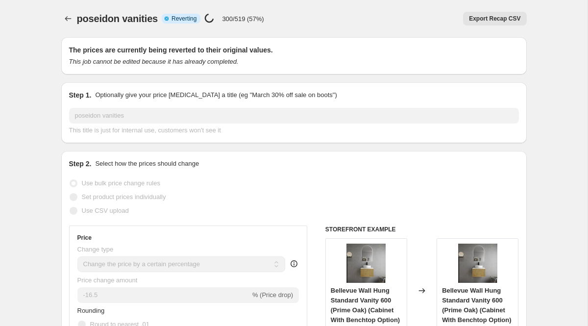
click at [105, 88] on div "Step 1. Optionally give your price change job a title (eg "March 30% off sale o…" at bounding box center [293, 112] width 465 height 61
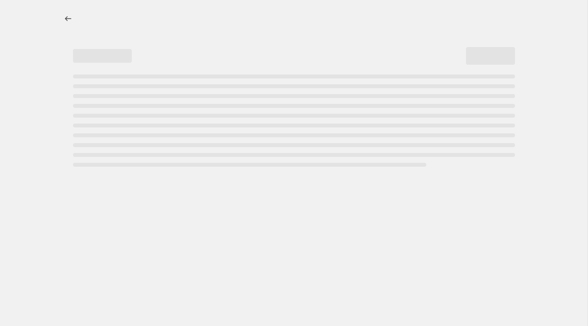
select select "percentage"
select select "pp"
select select "vendor"
select select "collection"
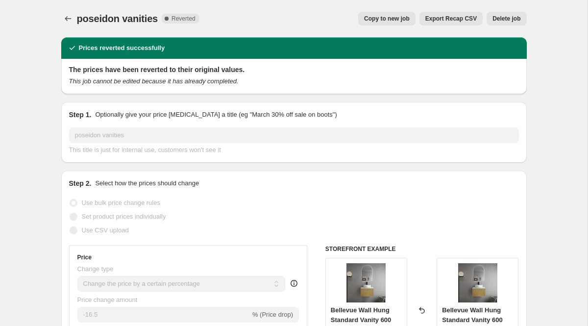
click at [390, 17] on span "Copy to new job" at bounding box center [387, 19] width 46 height 8
select select "percentage"
select select "pp"
select select "vendor"
select select "collection"
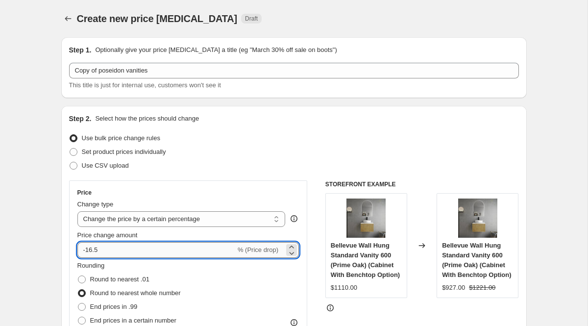
click at [161, 256] on input "-16.5" at bounding box center [156, 250] width 158 height 16
type input "-1"
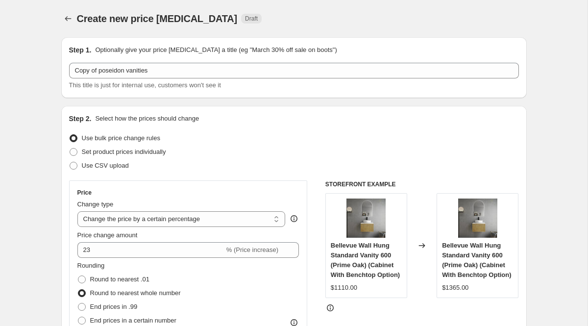
click at [425, 273] on div "Changed to" at bounding box center [421, 245] width 29 height 105
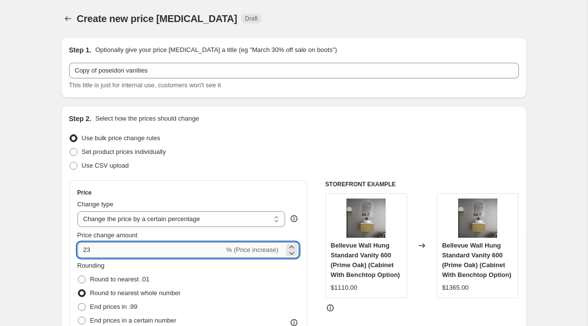
click at [128, 249] on input "23" at bounding box center [150, 250] width 147 height 16
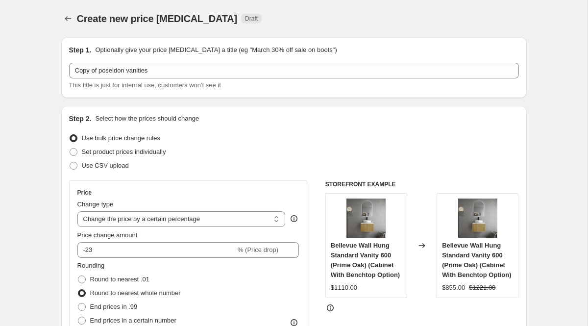
click at [401, 244] on div "Bellevue Wall Hung Standard Vanity 600 (Prime Oak) (Cabinet With Benchtop Optio…" at bounding box center [366, 260] width 71 height 39
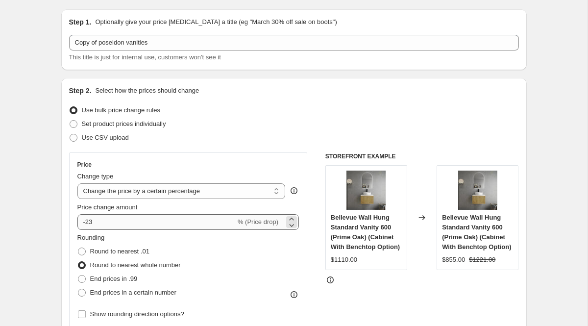
scroll to position [31, 0]
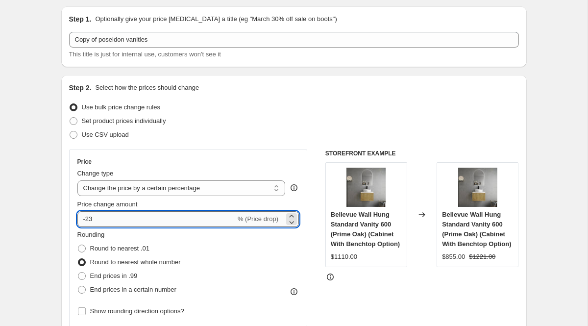
click at [91, 221] on input "-23" at bounding box center [156, 219] width 158 height 16
type input "-24"
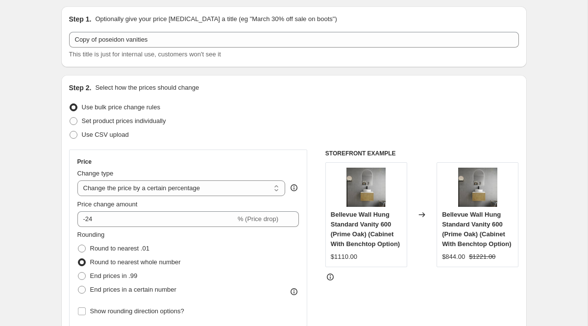
click at [354, 248] on div "Bellevue Wall Hung Standard Vanity 600 (Prime Oak) (Cabinet With Benchtop Optio…" at bounding box center [366, 229] width 71 height 39
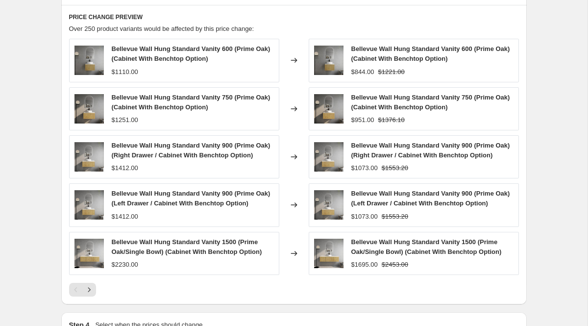
scroll to position [946, 0]
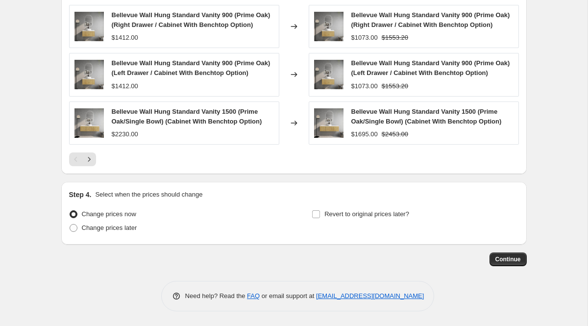
click at [398, 62] on span "Bellevue Wall Hung Standard Vanity 900 (Prime Oak) (Left Drawer / Cabinet With …" at bounding box center [430, 67] width 159 height 17
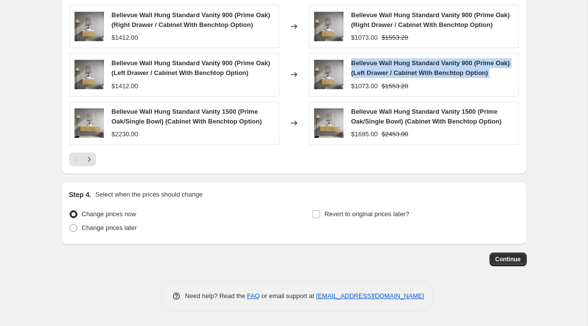
click at [398, 62] on span "Bellevue Wall Hung Standard Vanity 900 (Prime Oak) (Left Drawer / Cabinet With …" at bounding box center [430, 67] width 159 height 17
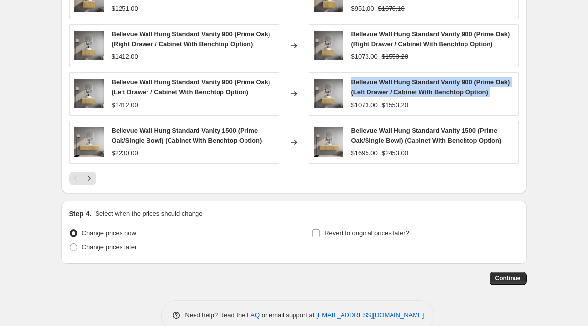
scroll to position [911, 0]
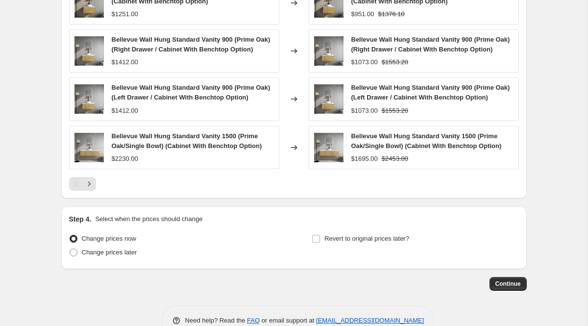
click at [384, 45] on div "Bellevue Wall Hung Standard Vanity 900 (Prime Oak) (Right Drawer / Cabinet With…" at bounding box center [432, 45] width 162 height 20
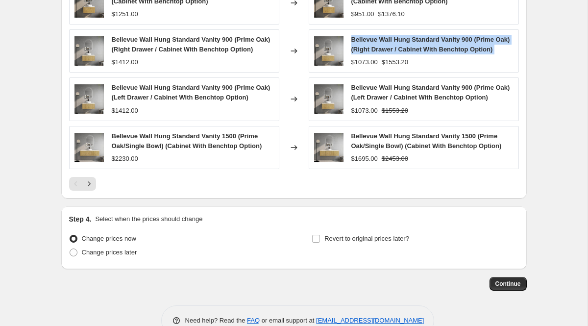
click at [384, 45] on div "Bellevue Wall Hung Standard Vanity 900 (Prime Oak) (Right Drawer / Cabinet With…" at bounding box center [432, 45] width 162 height 20
copy span "Bellevue Wall Hung Standard Vanity 900 (Prime Oak) (Right Drawer / Cabinet With…"
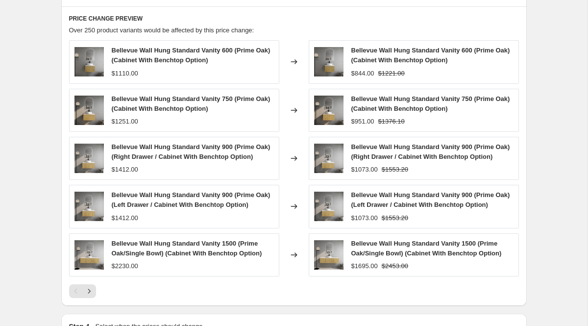
click at [398, 97] on span "Bellevue Wall Hung Standard Vanity 750 (Prime Oak) (Cabinet With Benchtop Optio…" at bounding box center [430, 103] width 159 height 17
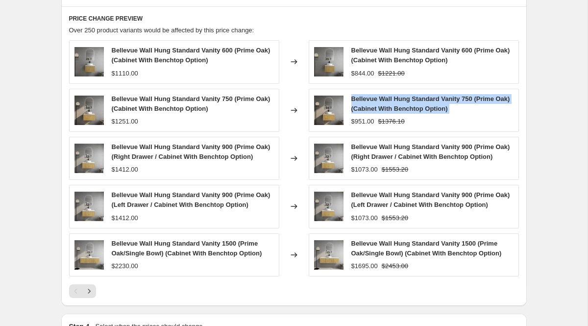
click at [398, 97] on span "Bellevue Wall Hung Standard Vanity 750 (Prime Oak) (Cabinet With Benchtop Optio…" at bounding box center [430, 103] width 159 height 17
copy span "Bellevue Wall Hung Standard Vanity 750 (Prime Oak) (Cabinet With Benchtop Optio…"
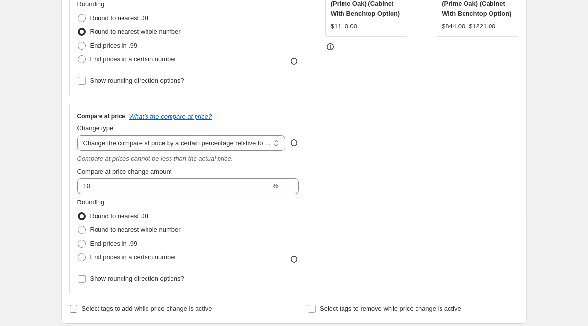
scroll to position [259, 0]
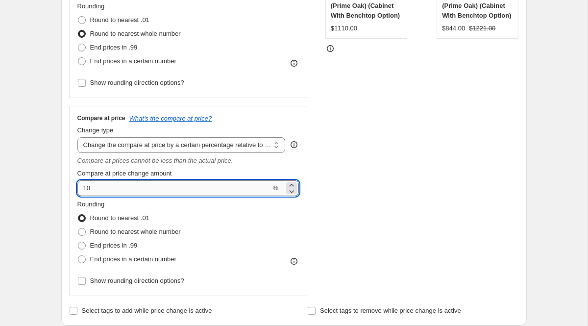
click at [108, 190] on input "10" at bounding box center [174, 188] width 194 height 16
type input "1"
click at [517, 181] on div "STOREFRONT EXAMPLE Bellevue Wall Hung Standard Vanity 600 (Prime Oak) (Cabinet …" at bounding box center [422, 108] width 194 height 375
click at [157, 187] on input "15" at bounding box center [174, 188] width 194 height 16
type input "1"
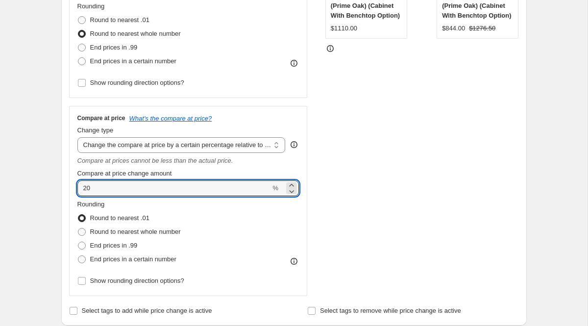
type input "20"
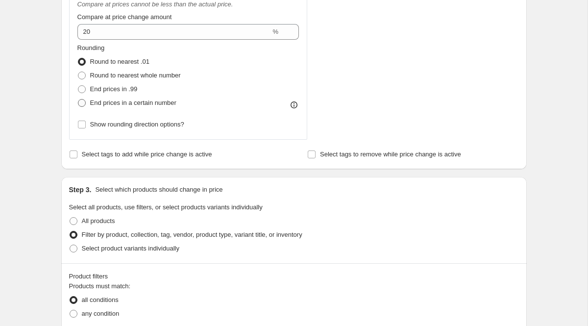
scroll to position [366, 0]
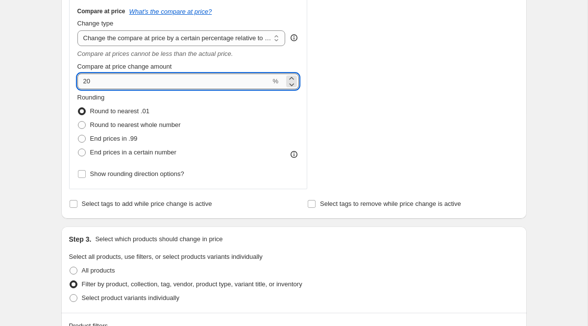
click at [130, 74] on input "20" at bounding box center [174, 81] width 194 height 16
click at [159, 38] on select "Change the compare at price to the current price (sale) Change the compare at p…" at bounding box center [181, 38] width 208 height 16
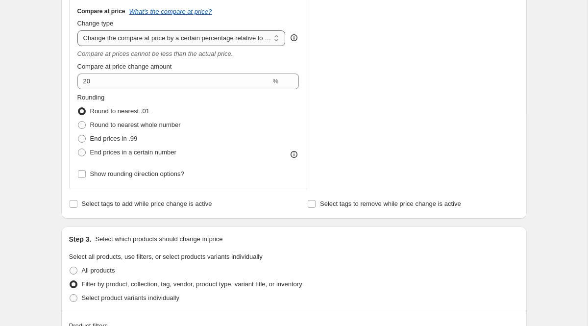
select select "percentage"
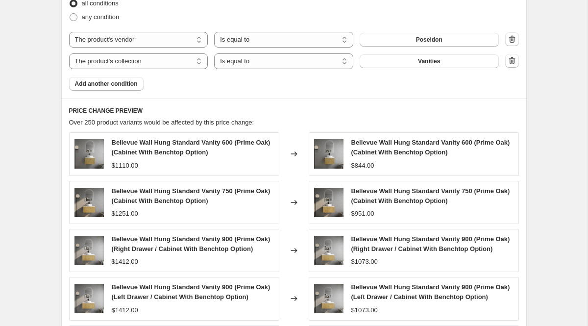
scroll to position [235, 0]
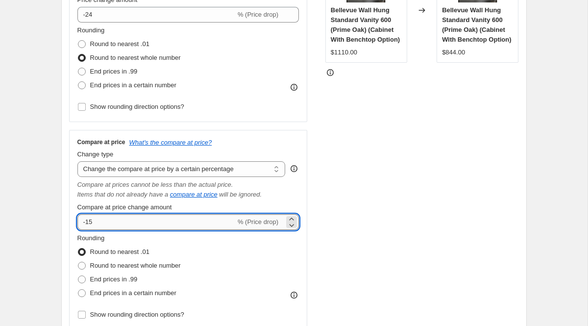
click at [86, 219] on input "-15" at bounding box center [156, 222] width 158 height 16
click at [376, 184] on div "STOREFRONT EXAMPLE Bellevue Wall Hung Standard Vanity 600 (Prime Oak) (Cabinet …" at bounding box center [422, 137] width 194 height 385
click at [119, 223] on input "15" at bounding box center [150, 222] width 147 height 16
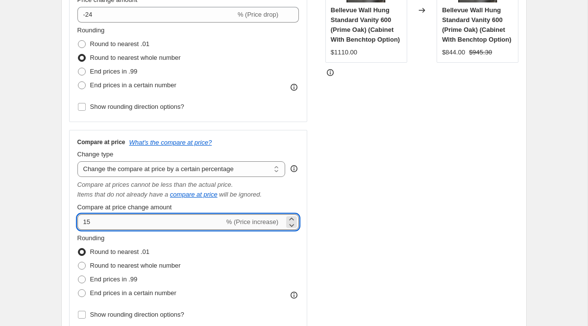
click at [119, 223] on input "15" at bounding box center [150, 222] width 147 height 16
click at [429, 186] on div "STOREFRONT EXAMPLE Bellevue Wall Hung Standard Vanity 600 (Prime Oak) (Cabinet …" at bounding box center [422, 137] width 194 height 385
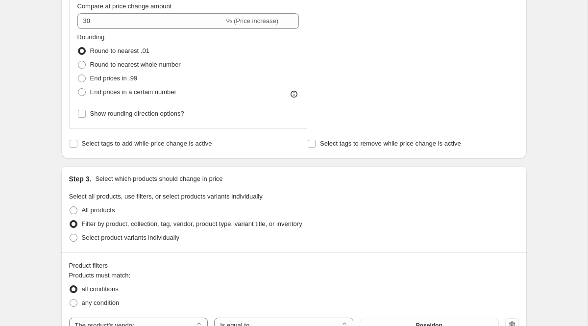
scroll to position [410, 0]
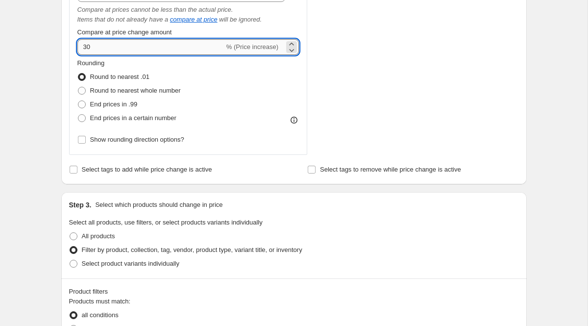
click at [98, 49] on input "30" at bounding box center [150, 47] width 147 height 16
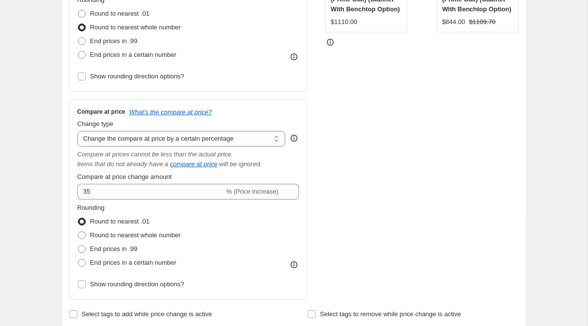
scroll to position [219, 0]
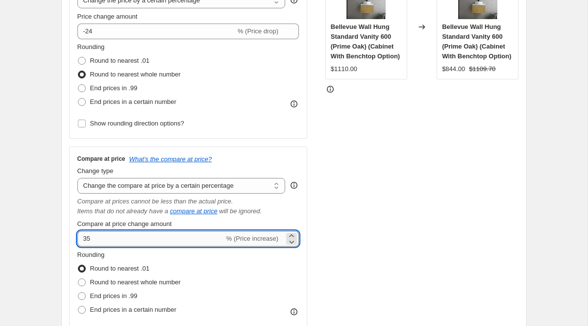
click at [111, 239] on input "35" at bounding box center [150, 239] width 147 height 16
type input "3"
type input "40"
click at [316, 225] on div "Price Change type Change the price to a certain amount Change the price by a ce…" at bounding box center [294, 154] width 450 height 385
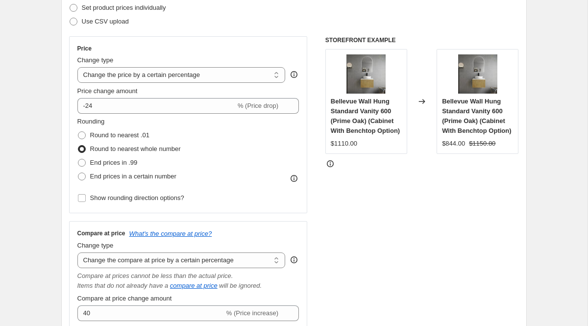
scroll to position [0, 0]
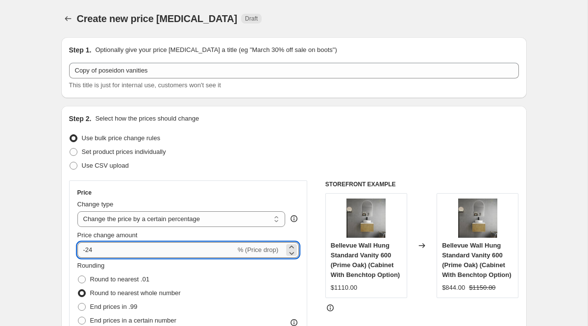
click at [168, 245] on input "-24" at bounding box center [156, 250] width 158 height 16
type input "-25"
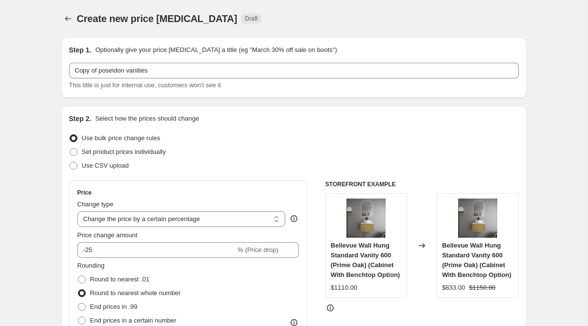
click at [469, 235] on img at bounding box center [477, 217] width 39 height 39
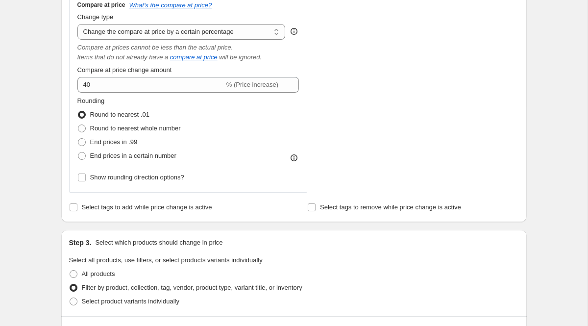
scroll to position [355, 0]
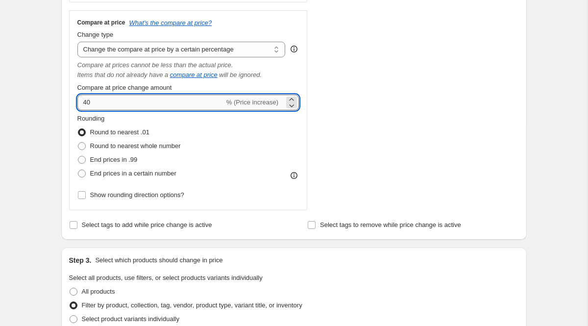
click at [110, 104] on input "40" at bounding box center [150, 103] width 147 height 16
type input "50"
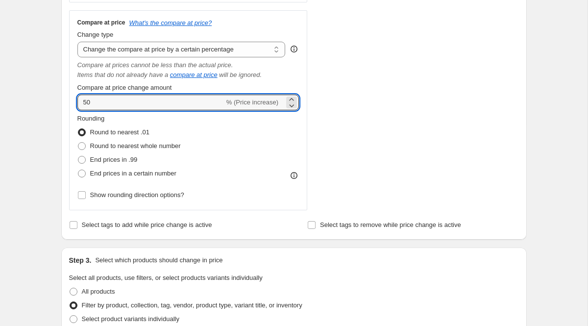
click at [372, 165] on div "STOREFRONT EXAMPLE Bellevue Wall Hung Standard Vanity 600 (Prime Oak) (Cabinet …" at bounding box center [422, 18] width 194 height 385
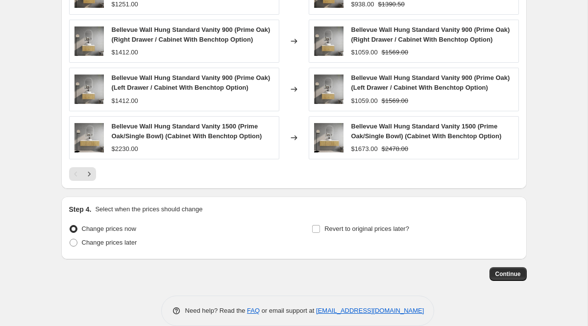
scroll to position [932, 0]
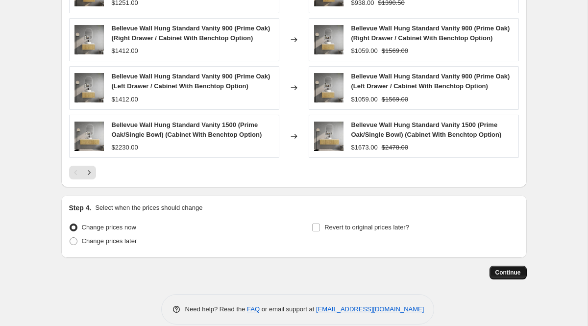
click at [518, 276] on span "Continue" at bounding box center [507, 272] width 25 height 8
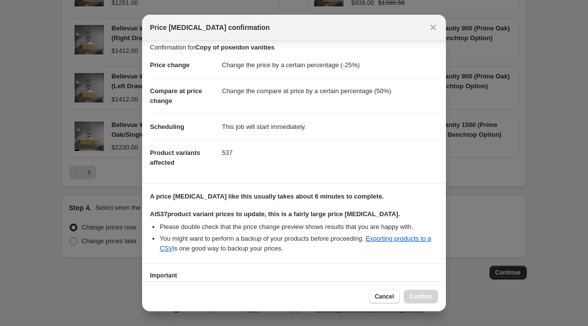
scroll to position [80, 0]
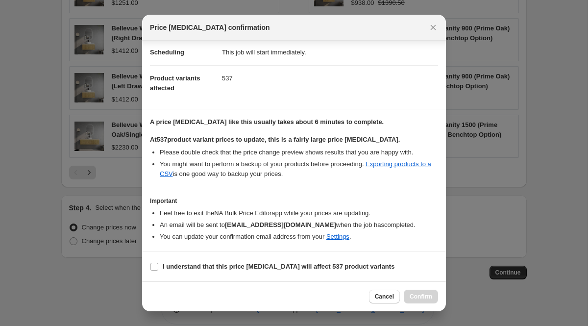
click at [220, 275] on section "I understand that this price [MEDICAL_DATA] will affect 537 product variants" at bounding box center [294, 266] width 304 height 29
click at [220, 270] on span "I understand that this price [MEDICAL_DATA] will affect 537 product variants" at bounding box center [279, 267] width 232 height 10
click at [158, 270] on input "I understand that this price [MEDICAL_DATA] will affect 537 product variants" at bounding box center [154, 267] width 8 height 8
checkbox input "true"
click at [408, 294] on button "Confirm" at bounding box center [421, 297] width 34 height 14
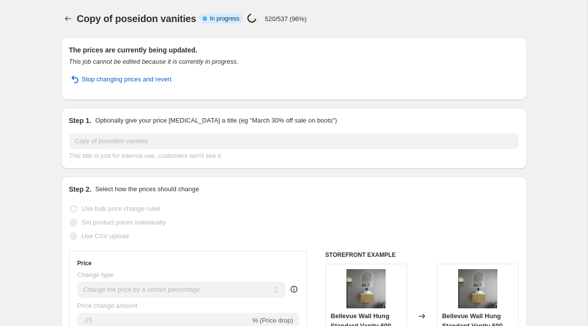
select select "percentage"
select select "vendor"
select select "collection"
